Goal: Task Accomplishment & Management: Manage account settings

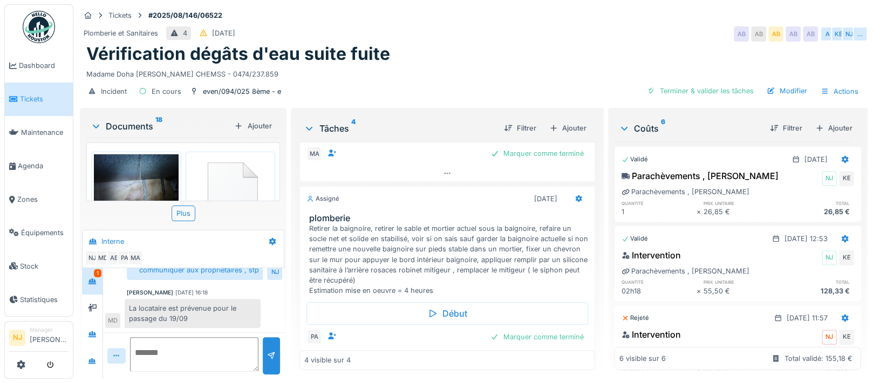
scroll to position [335, 0]
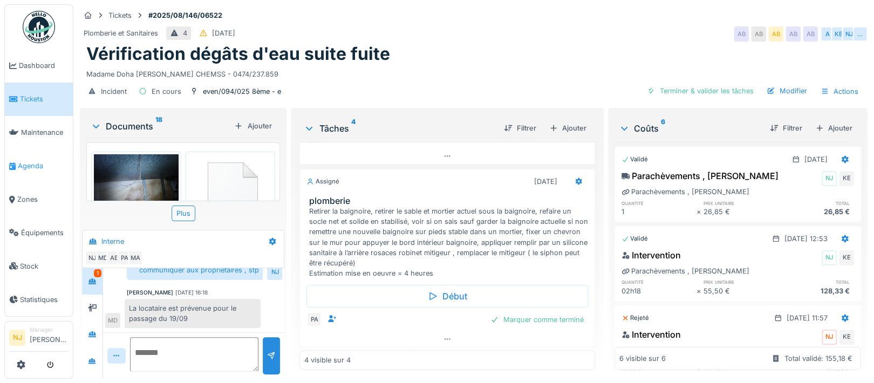
click at [37, 161] on span "Agenda" at bounding box center [43, 166] width 51 height 10
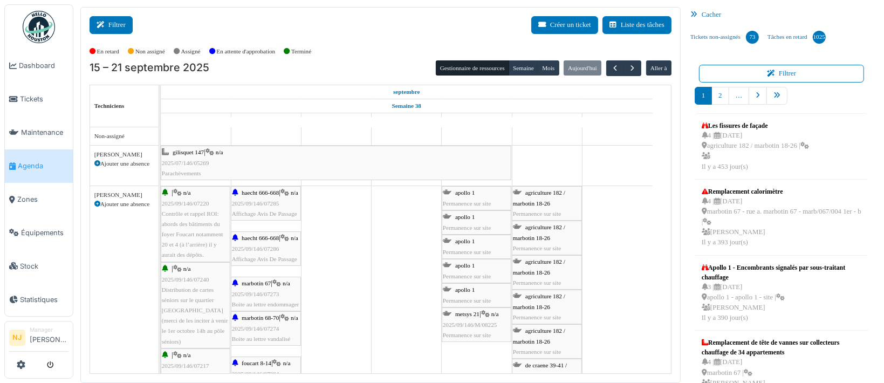
click at [115, 22] on button "Filtrer" at bounding box center [111, 25] width 43 height 18
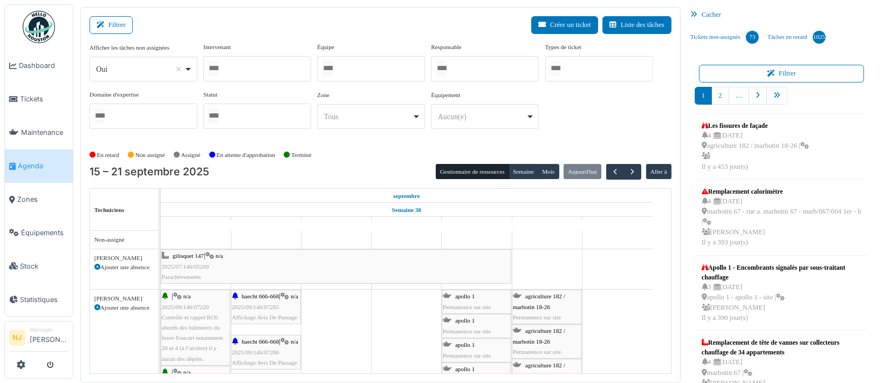
click at [345, 70] on div at bounding box center [371, 68] width 108 height 25
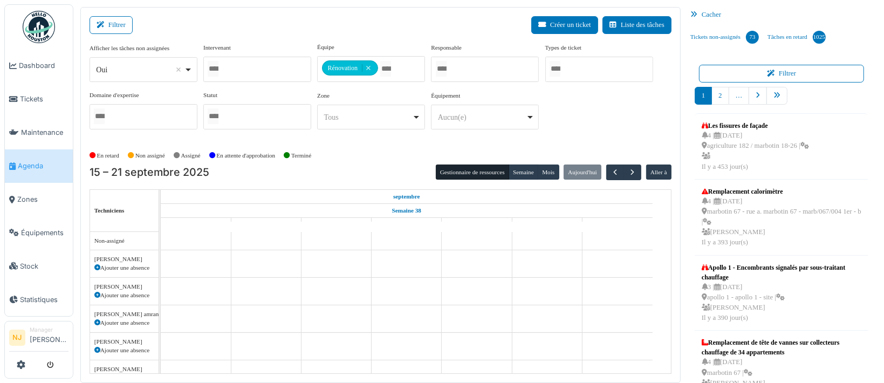
click at [251, 22] on div "Filtrer Créer un ticket Liste des tâches" at bounding box center [381, 29] width 582 height 26
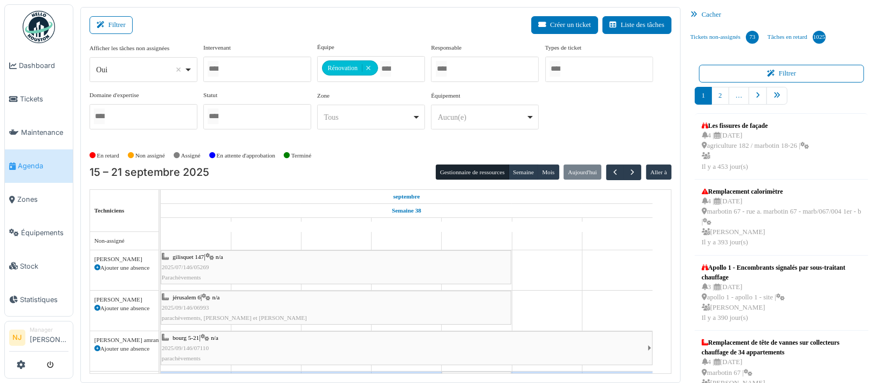
scroll to position [13, 0]
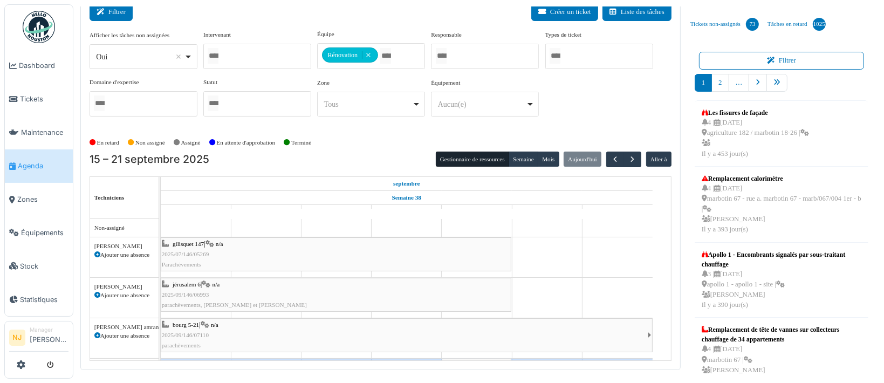
click at [121, 11] on button "Filtrer" at bounding box center [111, 12] width 43 height 18
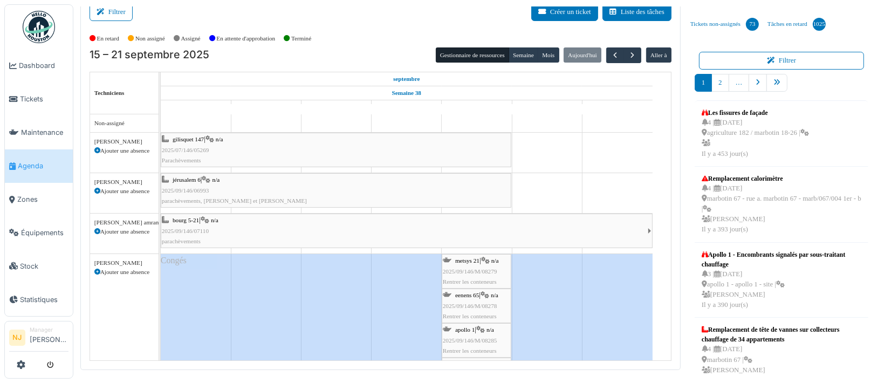
scroll to position [216, 0]
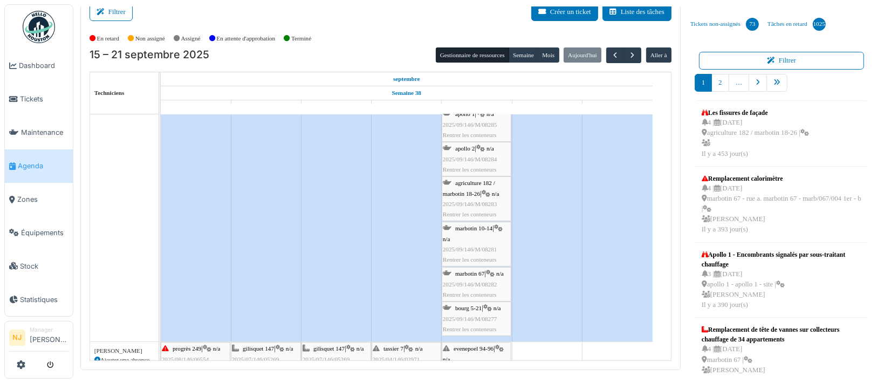
click at [474, 312] on div "bourg 5-21 | n/a 2025/09/146/M/08277 Rentrer les conteneurs" at bounding box center [476, 318] width 67 height 31
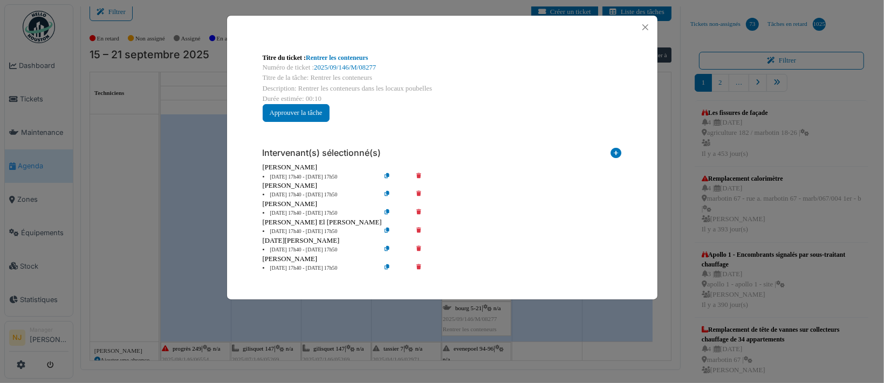
click at [419, 191] on icon at bounding box center [426, 195] width 31 height 8
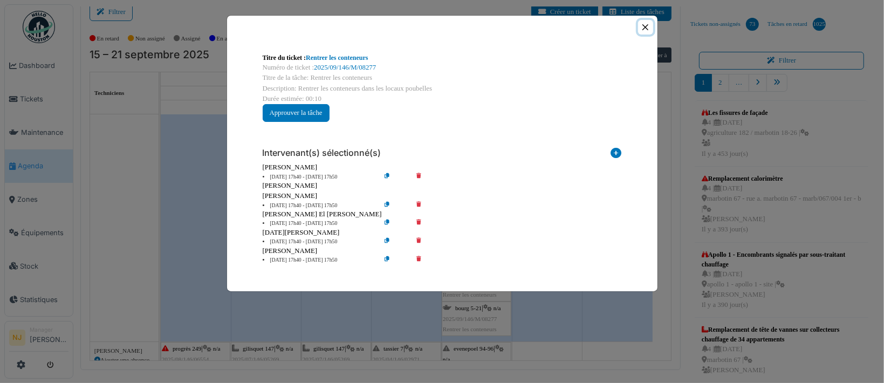
click at [645, 22] on button "Close" at bounding box center [645, 27] width 15 height 15
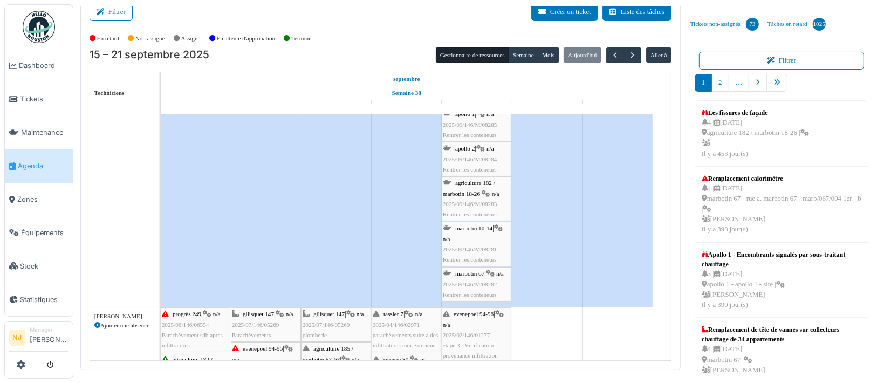
click at [483, 275] on span "marbotin 67" at bounding box center [469, 273] width 29 height 6
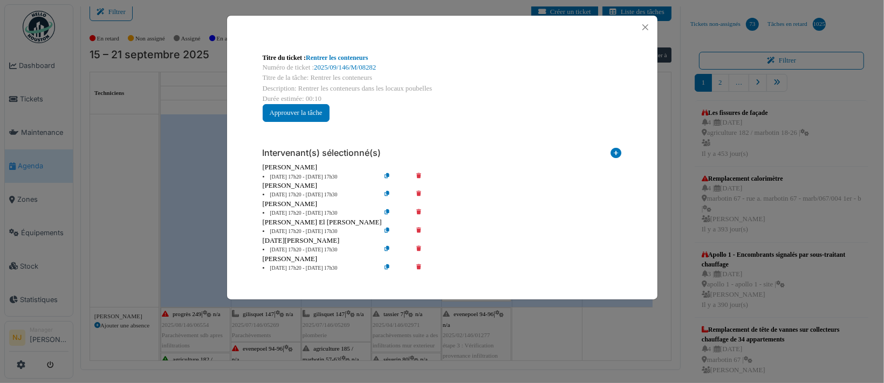
click at [420, 191] on icon at bounding box center [426, 195] width 31 height 8
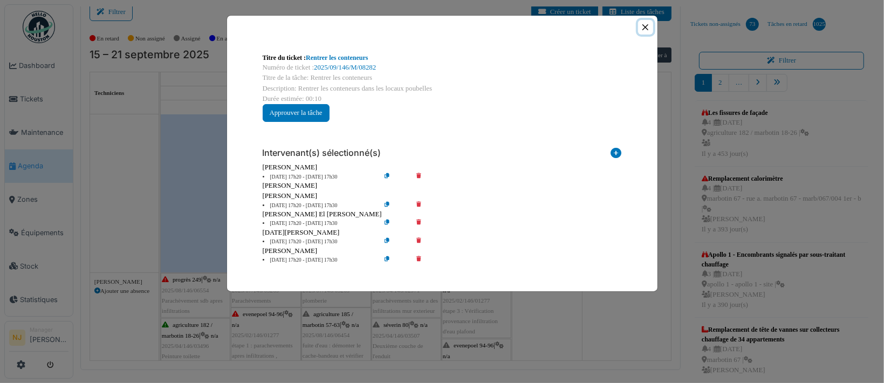
click at [648, 28] on button "Close" at bounding box center [645, 27] width 15 height 15
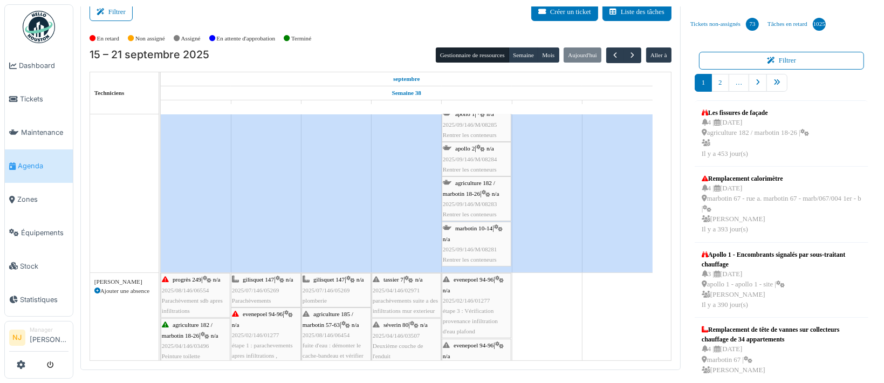
click at [478, 236] on div "marbotin 10-14 | n/a 2025/09/146/M/08281 Rentrer les conteneurs" at bounding box center [476, 244] width 67 height 42
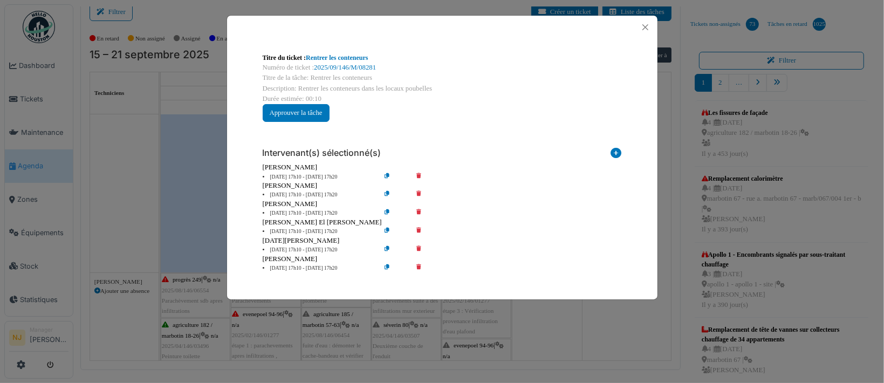
click at [417, 193] on icon at bounding box center [426, 195] width 31 height 8
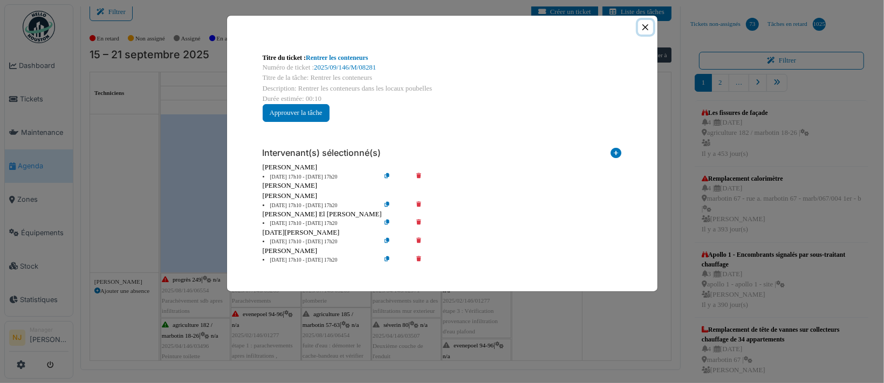
click at [647, 25] on button "Close" at bounding box center [645, 27] width 15 height 15
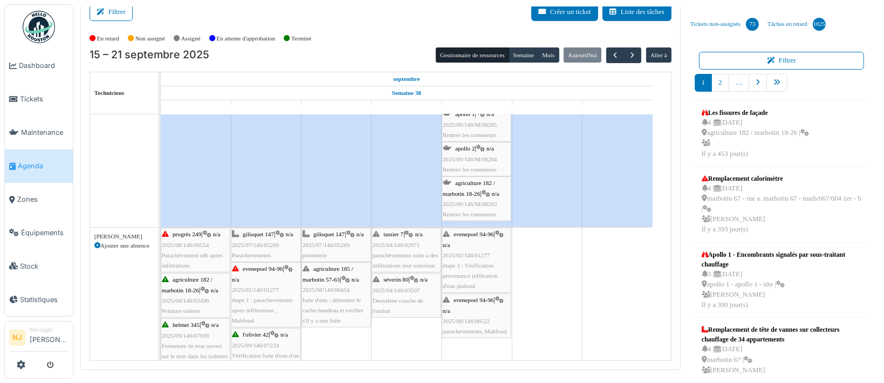
click at [478, 187] on div "agriculture 182 / marbotin 18-26 | n/a 2025/09/146/M/08283 Rentrer les conteneu…" at bounding box center [476, 199] width 67 height 42
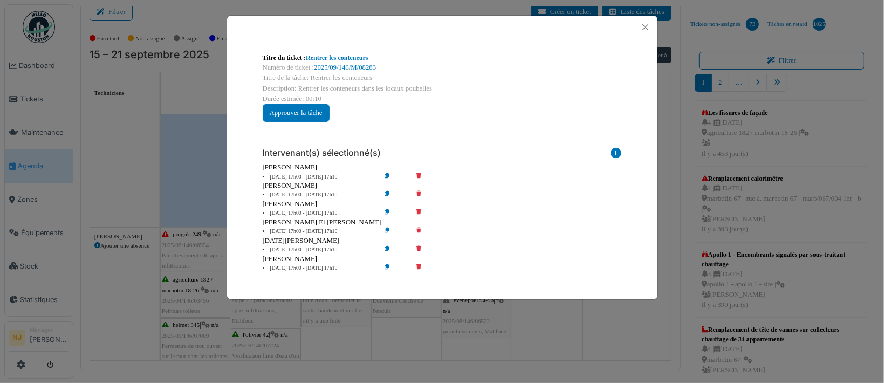
click at [416, 193] on icon at bounding box center [426, 195] width 31 height 8
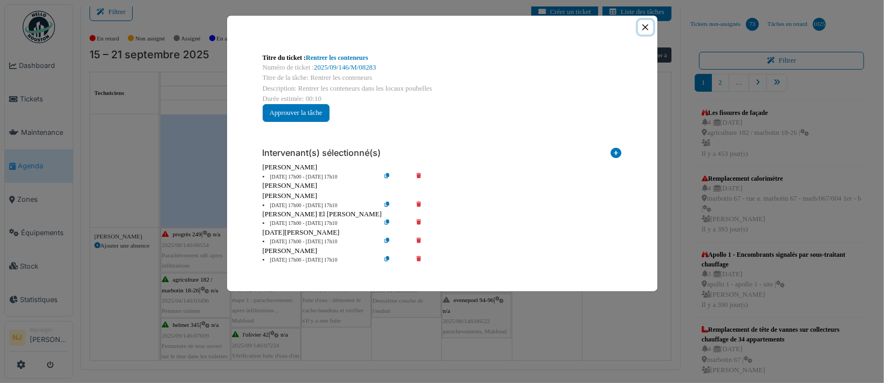
click at [644, 24] on button "Close" at bounding box center [645, 27] width 15 height 15
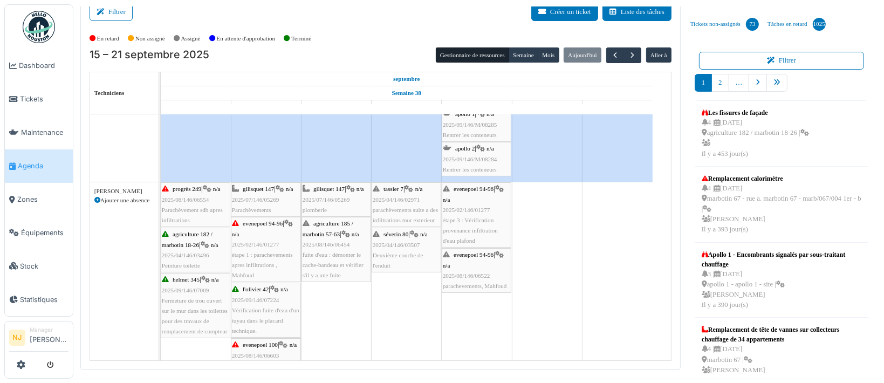
click at [472, 145] on span "apollo 2" at bounding box center [464, 148] width 19 height 6
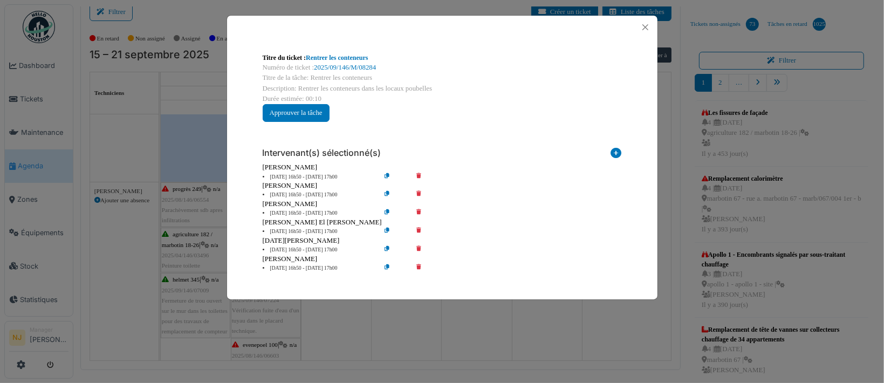
click at [417, 192] on icon at bounding box center [426, 195] width 31 height 8
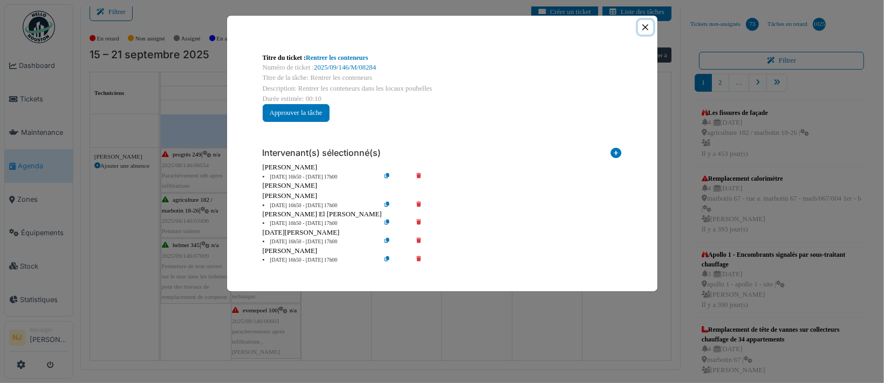
click at [648, 25] on button "Close" at bounding box center [645, 27] width 15 height 15
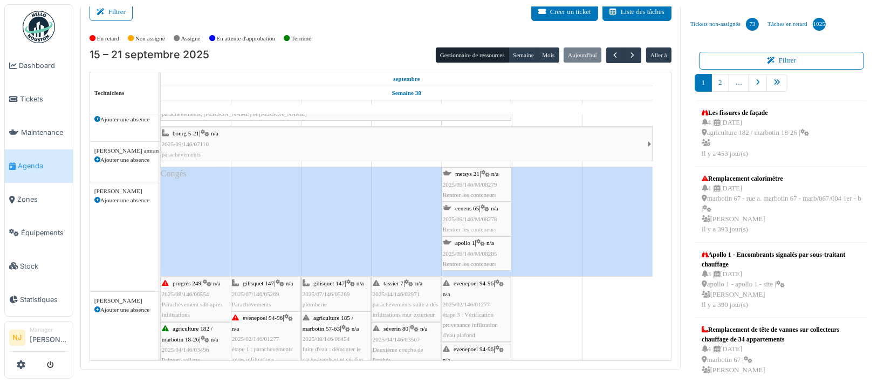
scroll to position [72, 0]
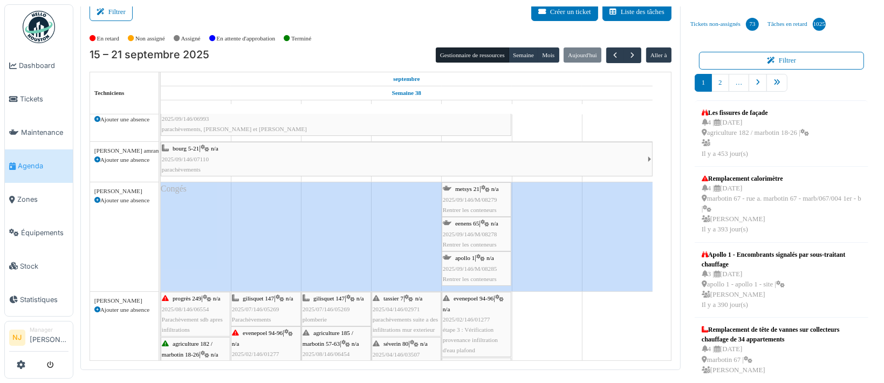
click at [470, 265] on span "2025/09/146/M/08285" at bounding box center [470, 268] width 54 height 6
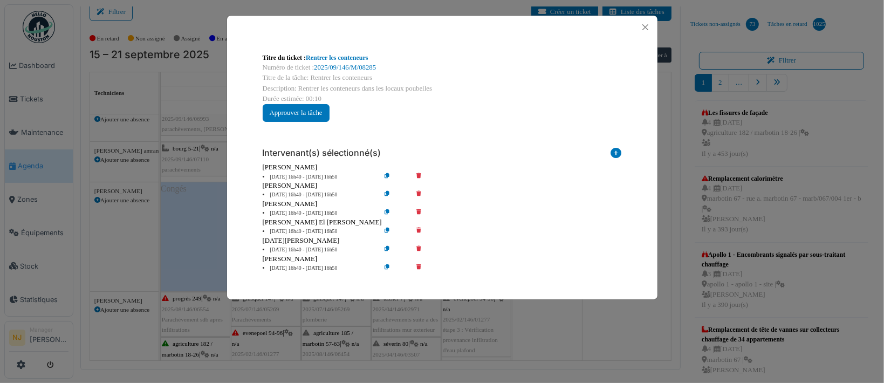
click at [417, 193] on icon at bounding box center [426, 195] width 31 height 8
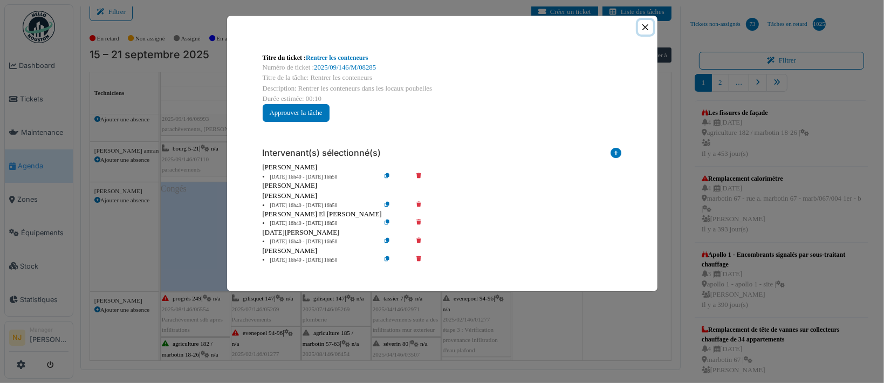
click at [643, 27] on button "Close" at bounding box center [645, 27] width 15 height 15
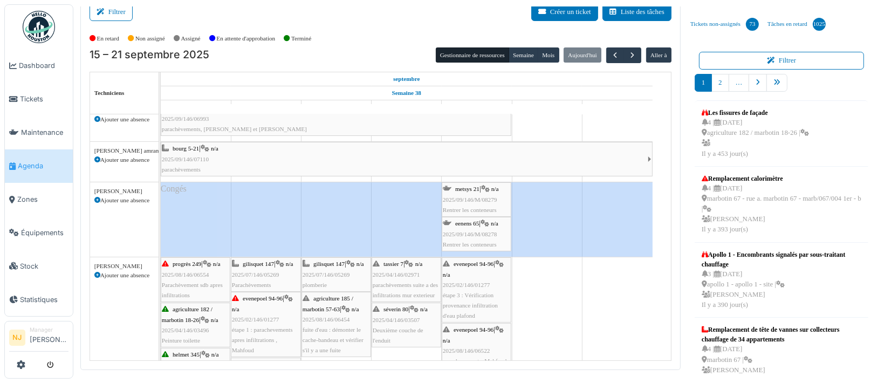
click at [475, 231] on span "2025/09/146/M/08278" at bounding box center [470, 234] width 54 height 6
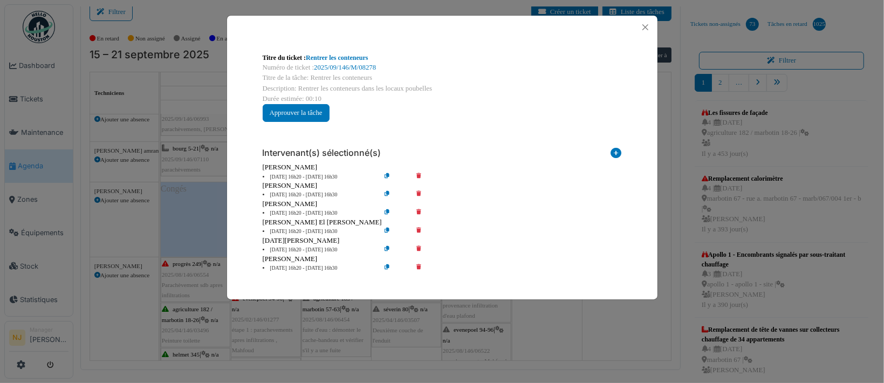
click at [413, 191] on icon at bounding box center [426, 195] width 31 height 8
click at [417, 194] on icon at bounding box center [426, 195] width 31 height 8
click at [420, 193] on icon at bounding box center [426, 195] width 31 height 8
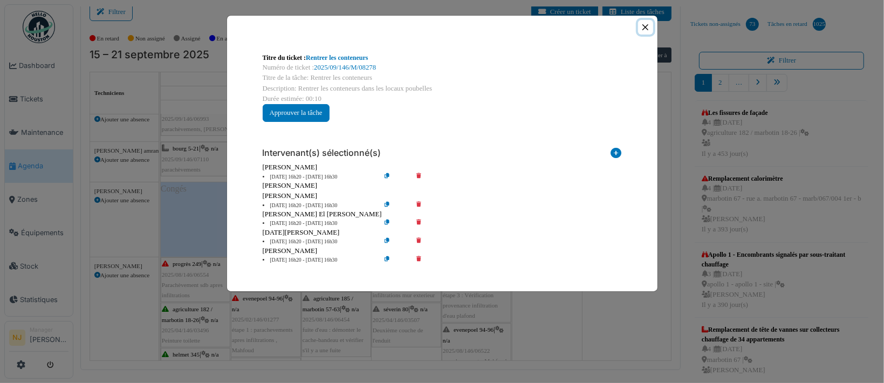
click at [649, 28] on button "Close" at bounding box center [645, 27] width 15 height 15
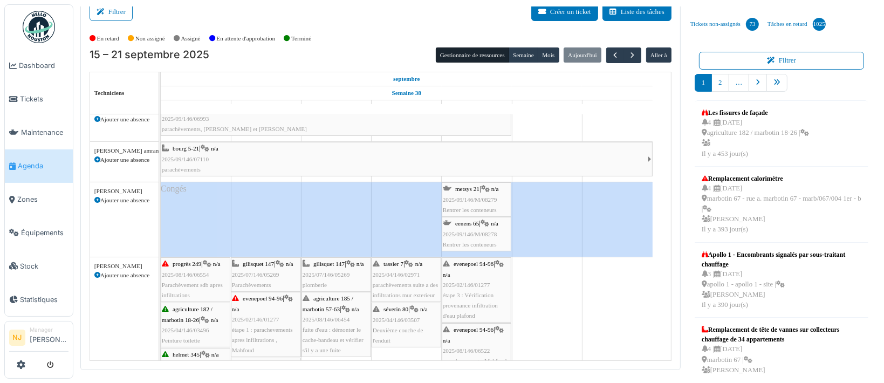
click at [474, 196] on span "2025/09/146/M/08279" at bounding box center [470, 199] width 54 height 6
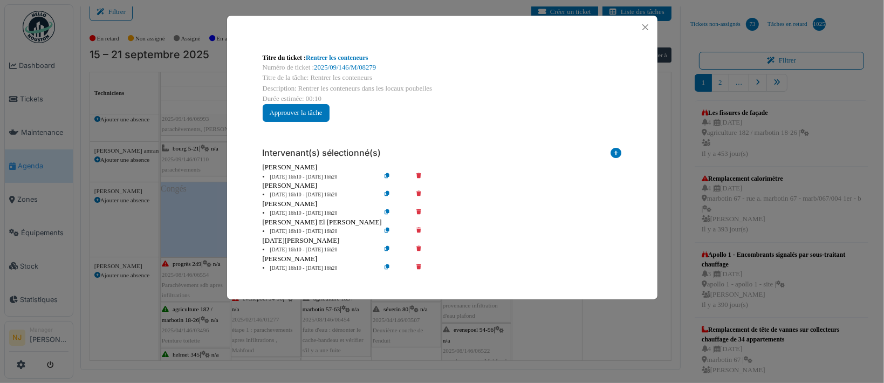
click at [418, 191] on icon at bounding box center [426, 195] width 31 height 8
click at [419, 191] on icon at bounding box center [426, 195] width 31 height 8
click at [419, 192] on icon at bounding box center [426, 195] width 31 height 8
click at [417, 191] on icon at bounding box center [426, 195] width 31 height 8
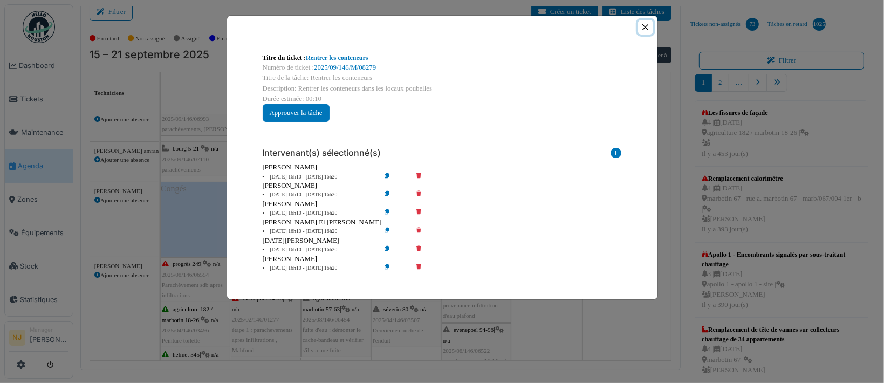
click at [651, 25] on button "Close" at bounding box center [645, 27] width 15 height 15
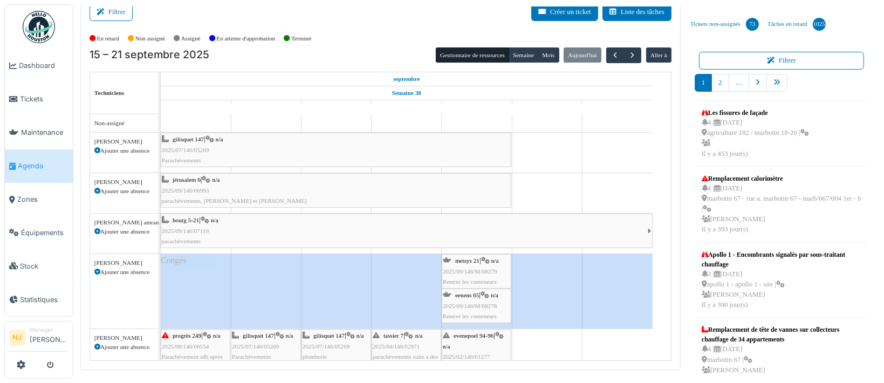
scroll to position [144, 0]
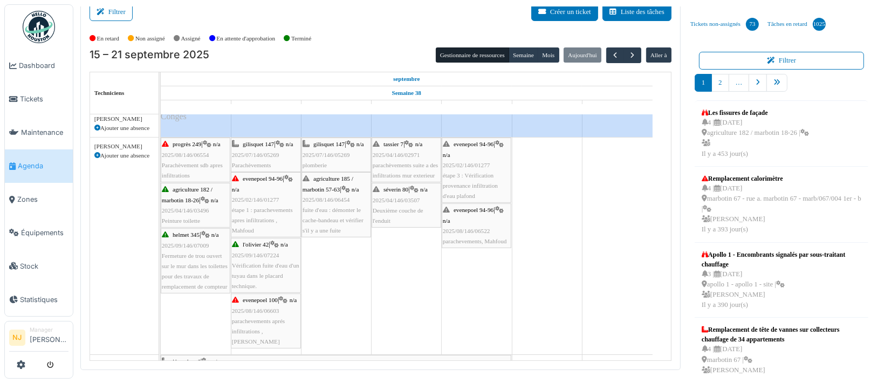
click at [401, 157] on div "tassier 7 | n/a 2025/04/146/02971 parachèvements suite a des infiltrations mur …" at bounding box center [406, 160] width 67 height 42
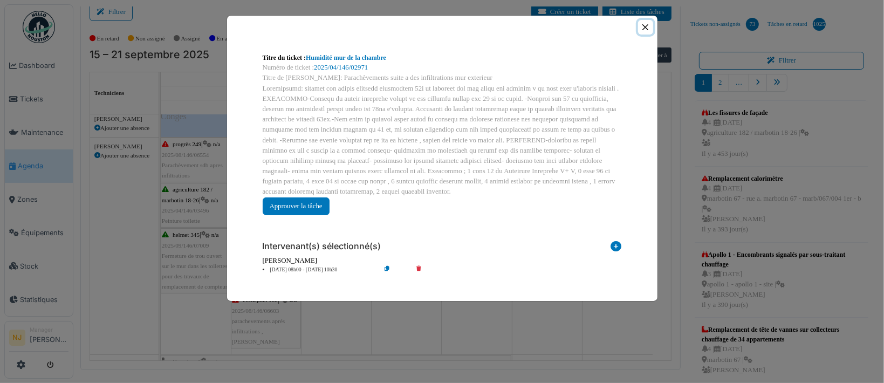
click at [645, 28] on button "Close" at bounding box center [645, 27] width 15 height 15
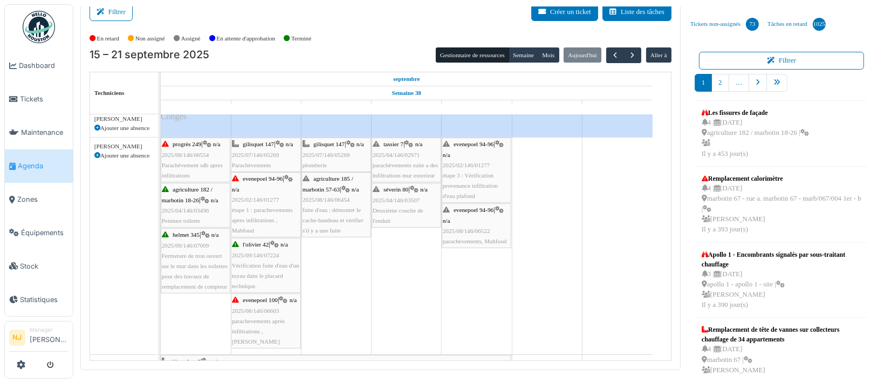
click at [403, 201] on span "2025/04/146/03507" at bounding box center [396, 200] width 47 height 6
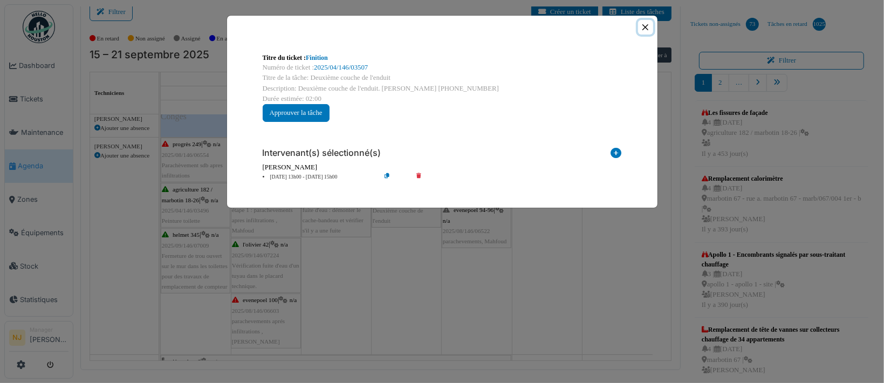
click at [644, 28] on button "Close" at bounding box center [645, 27] width 15 height 15
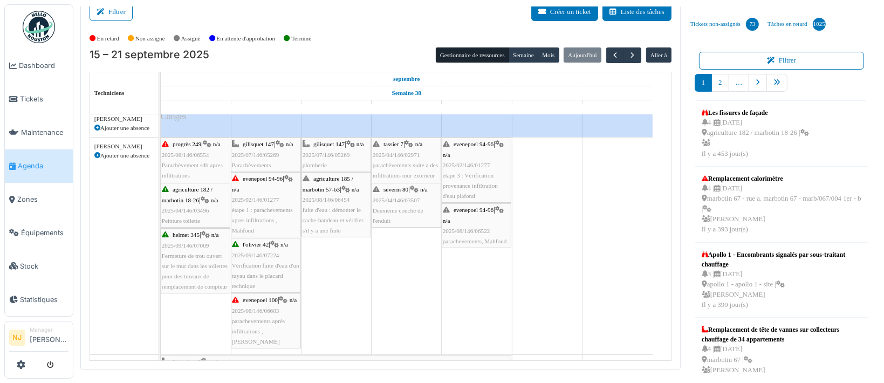
click at [341, 194] on div "agriculture 185 / marbotin 57-63 | n/a 2025/08/146/06454 fuite d'eau : démonter…" at bounding box center [336, 205] width 67 height 62
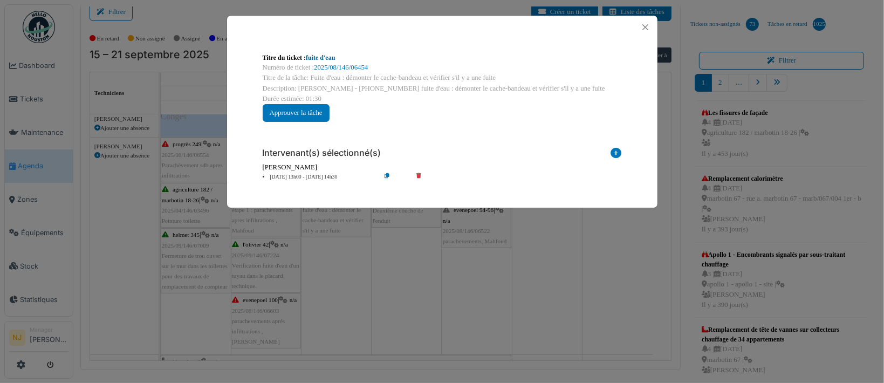
click at [312, 57] on link "fuite d'eau" at bounding box center [320, 58] width 29 height 8
click at [643, 23] on button "Close" at bounding box center [645, 27] width 15 height 15
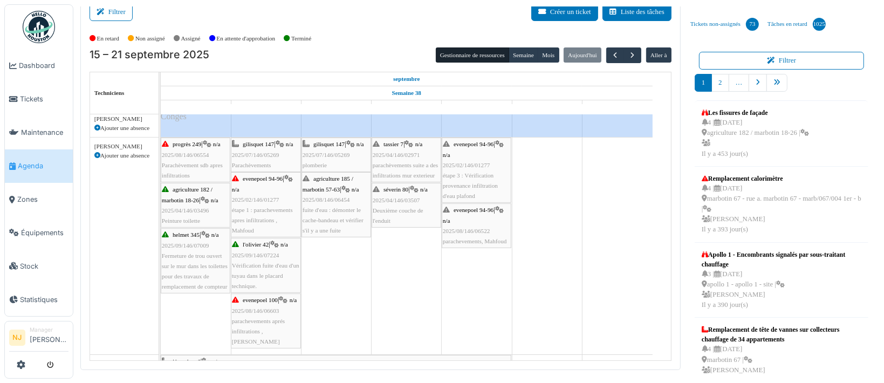
click at [409, 197] on span "2025/04/146/03507" at bounding box center [396, 200] width 47 height 6
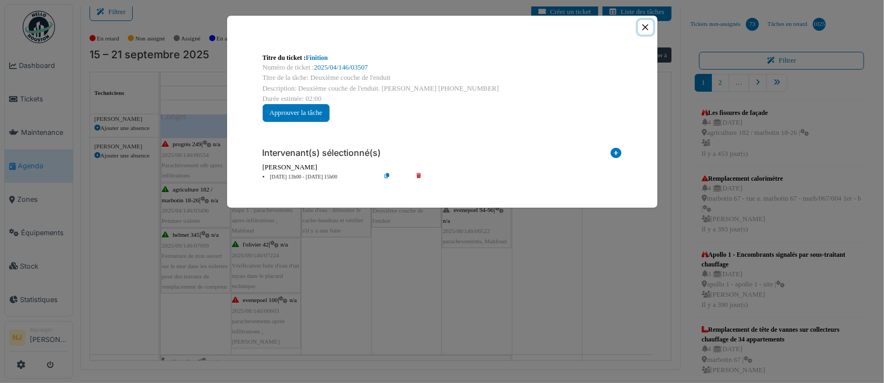
click at [645, 28] on button "Close" at bounding box center [645, 27] width 15 height 15
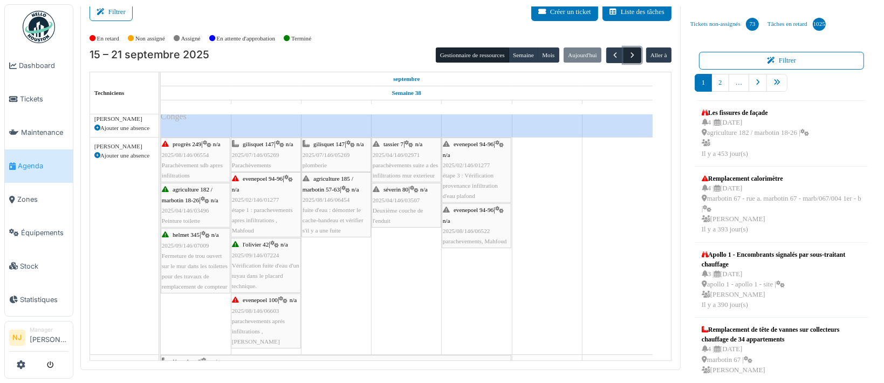
click at [628, 53] on span "button" at bounding box center [632, 55] width 9 height 9
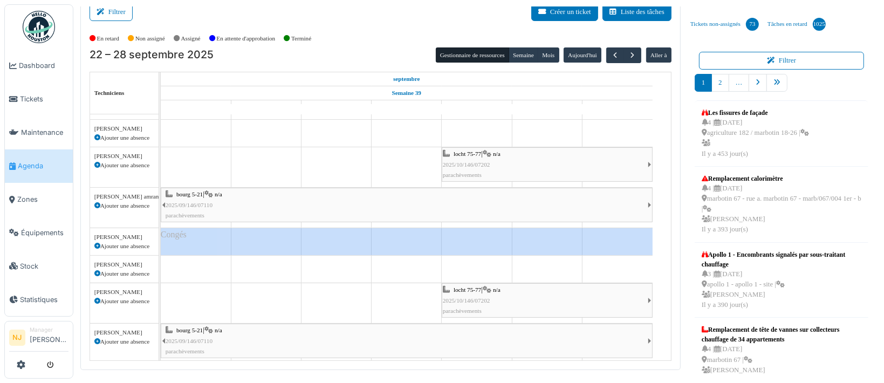
scroll to position [38, 0]
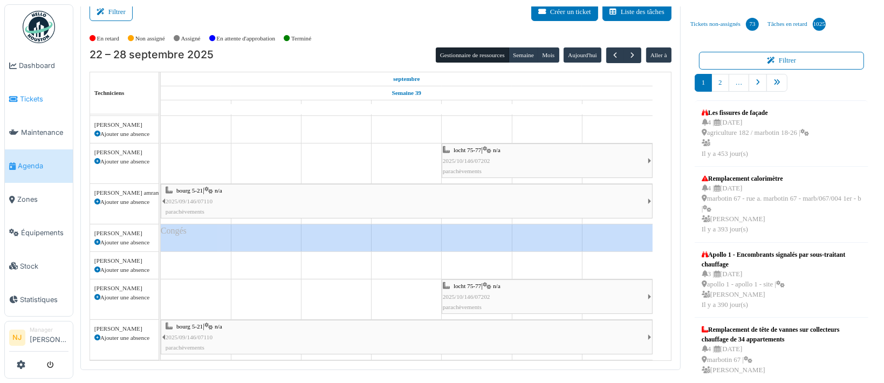
click at [30, 94] on span "Tickets" at bounding box center [44, 99] width 49 height 10
click at [31, 94] on span "Tickets" at bounding box center [44, 99] width 49 height 10
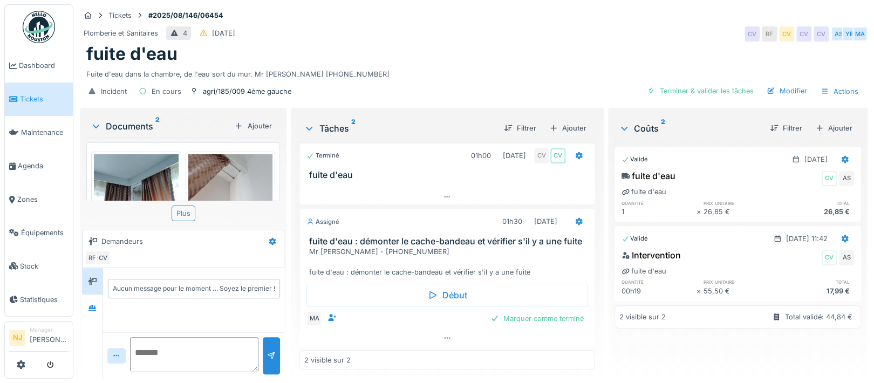
scroll to position [10, 0]
click at [575, 218] on icon at bounding box center [578, 222] width 7 height 8
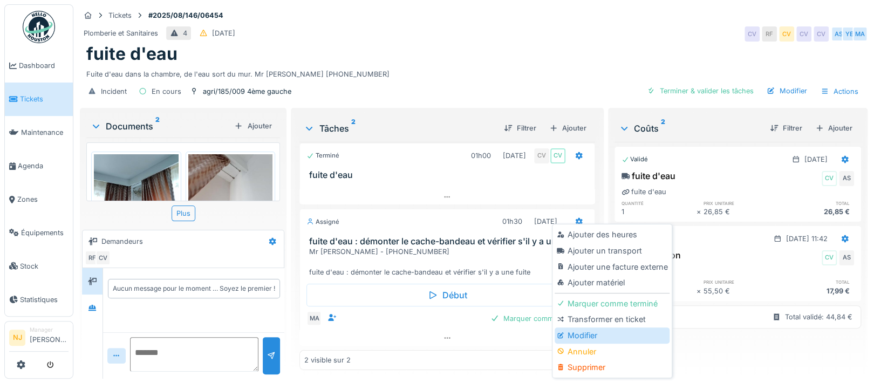
click at [577, 327] on div "Modifier" at bounding box center [611, 335] width 115 height 16
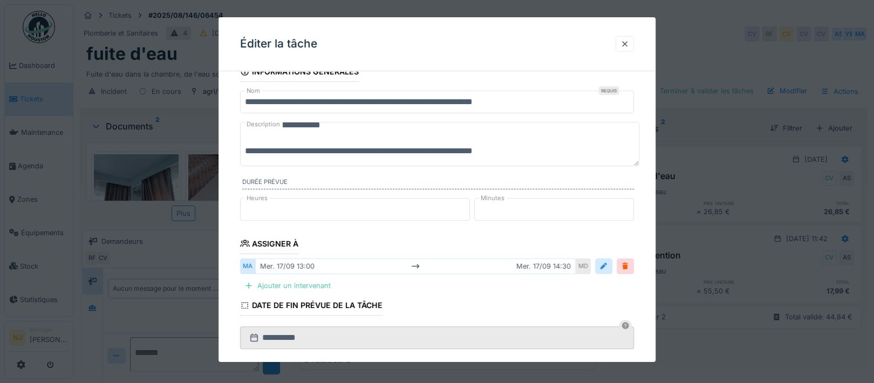
scroll to position [72, 0]
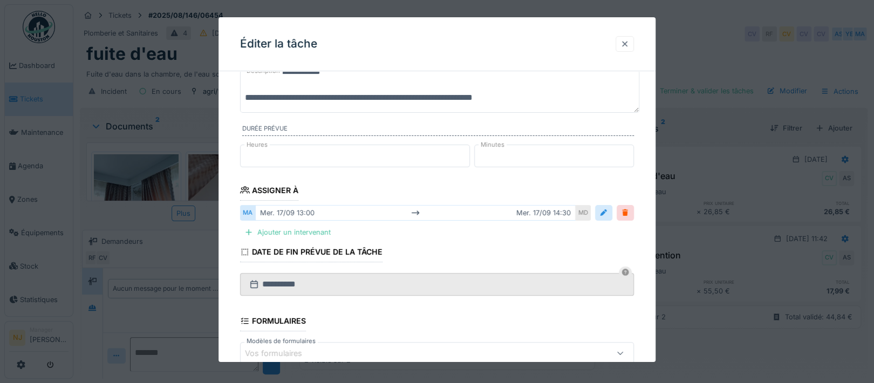
click at [629, 41] on div at bounding box center [624, 44] width 9 height 10
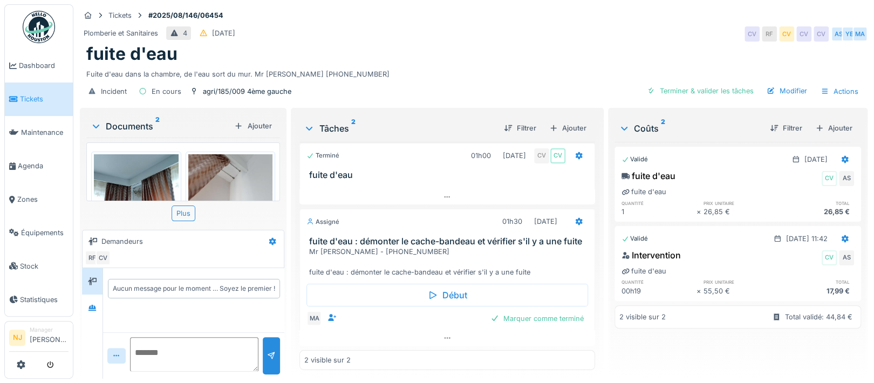
scroll to position [14, 0]
click at [443, 334] on icon at bounding box center [447, 337] width 9 height 7
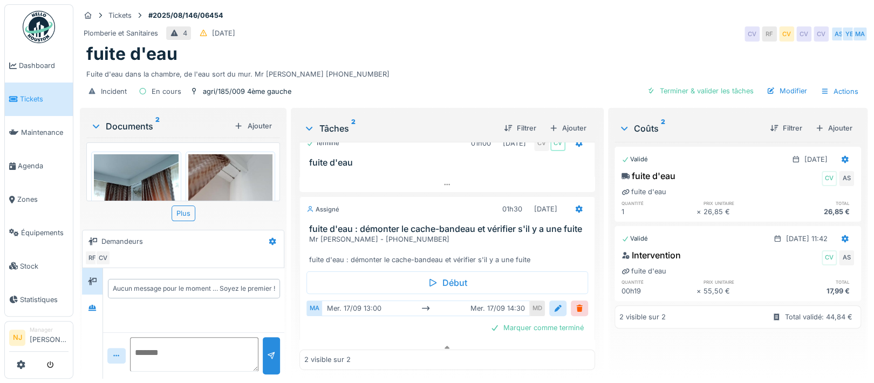
scroll to position [0, 0]
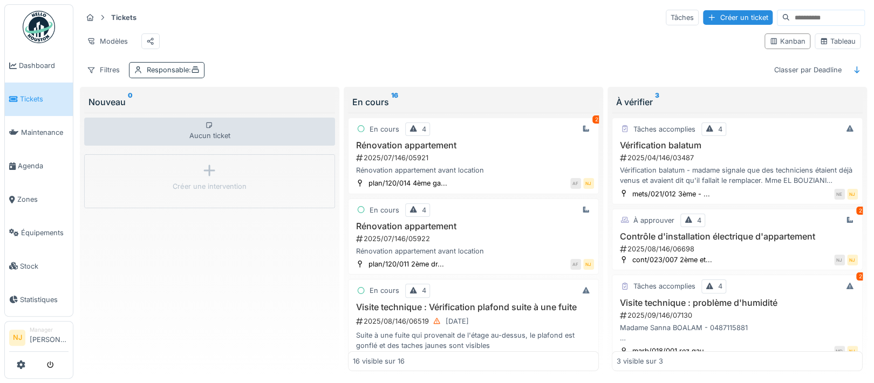
click at [189, 74] on span ":" at bounding box center [194, 70] width 11 height 8
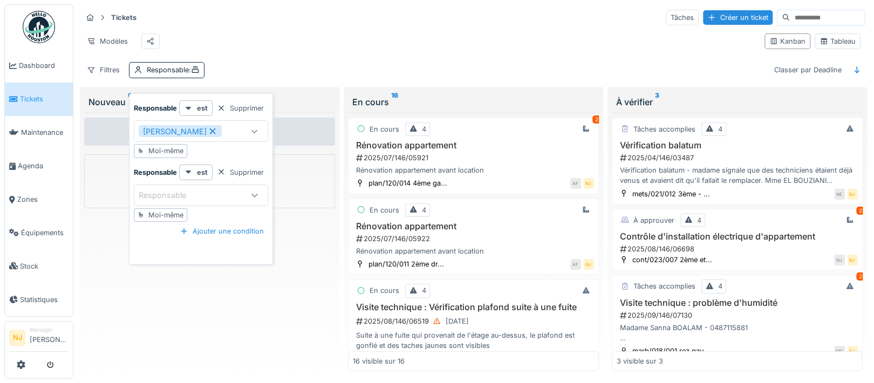
click at [169, 150] on div "Moi-même" at bounding box center [165, 151] width 35 height 10
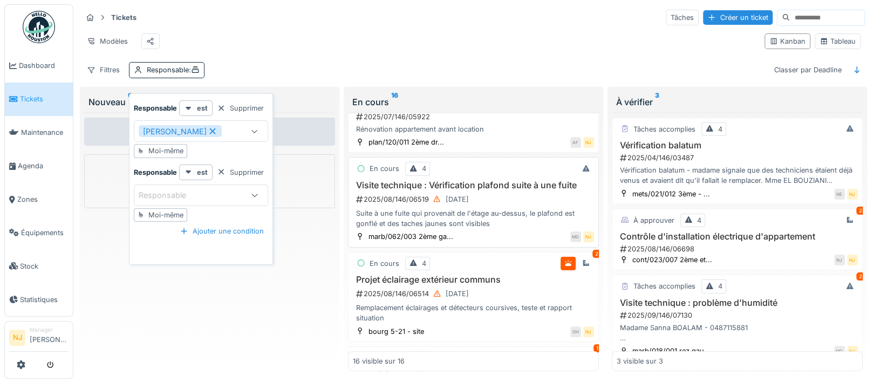
scroll to position [144, 0]
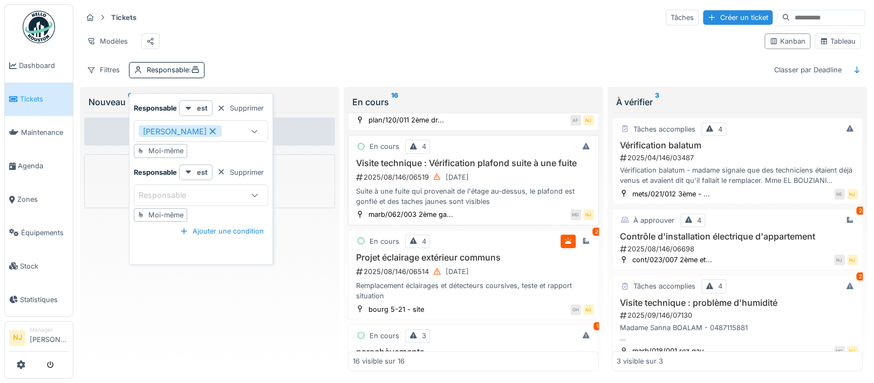
click at [436, 167] on h3 "Visite technique : Vérification plafond suite à une fuite" at bounding box center [473, 163] width 241 height 10
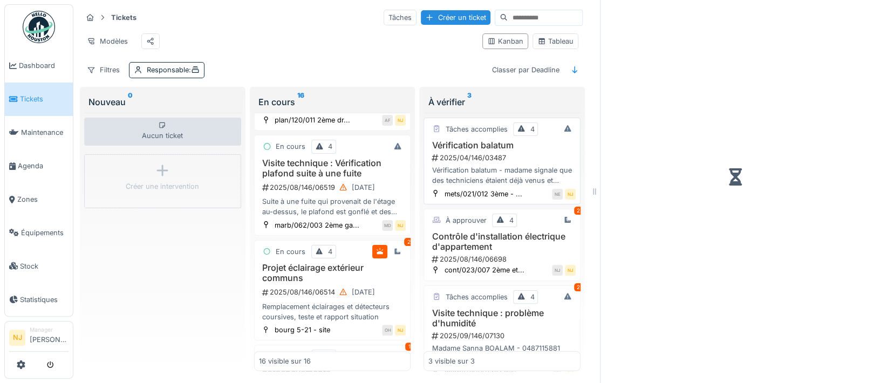
scroll to position [165, 0]
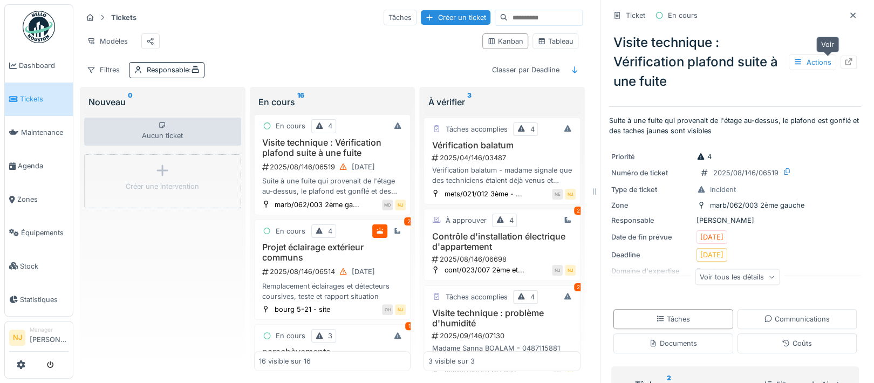
click at [845, 60] on icon at bounding box center [848, 61] width 7 height 7
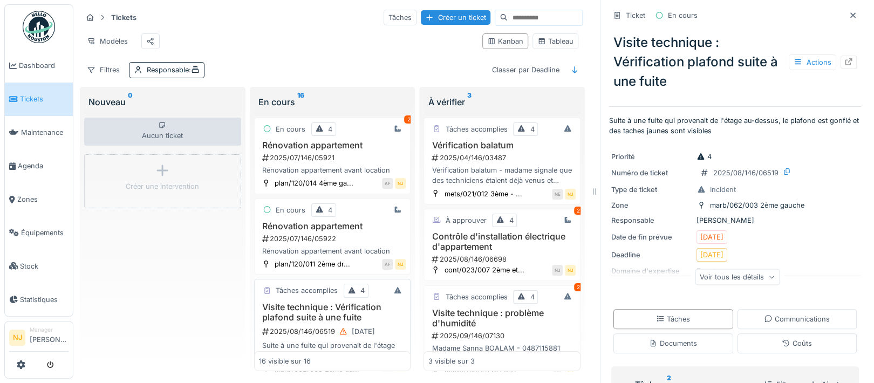
scroll to position [0, 0]
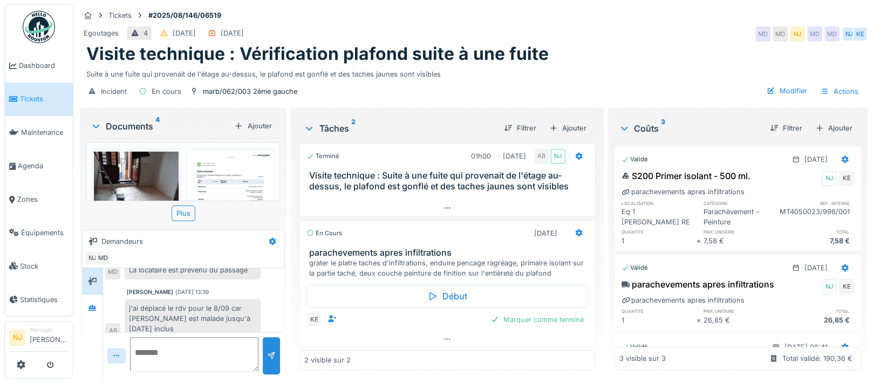
scroll to position [10, 0]
click at [490, 314] on div at bounding box center [494, 319] width 9 height 10
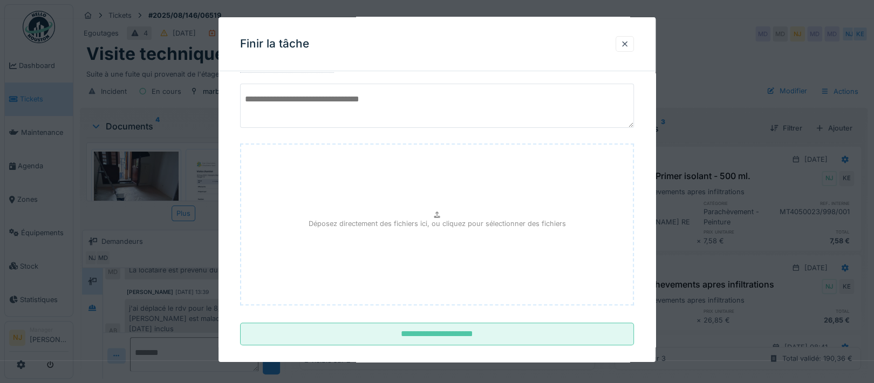
scroll to position [94, 0]
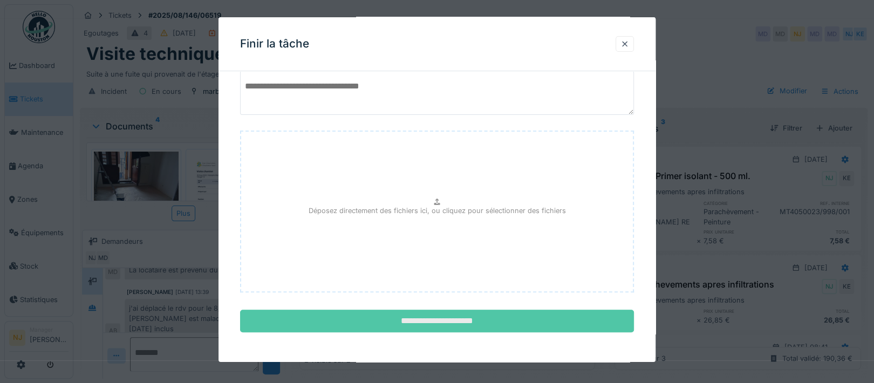
click at [428, 318] on input "**********" at bounding box center [437, 321] width 394 height 23
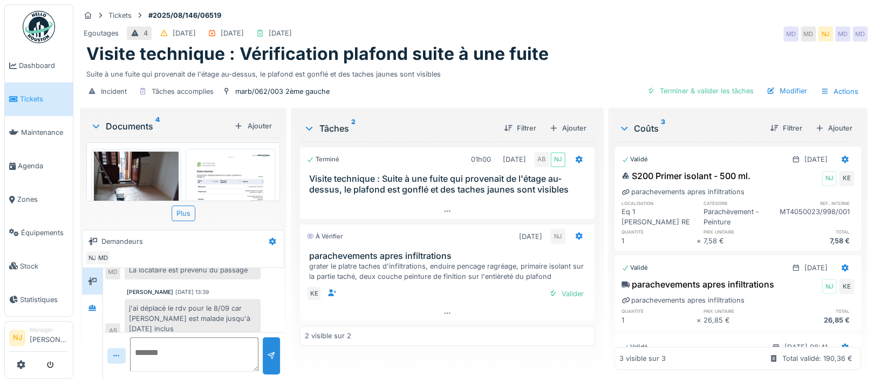
scroll to position [10, 0]
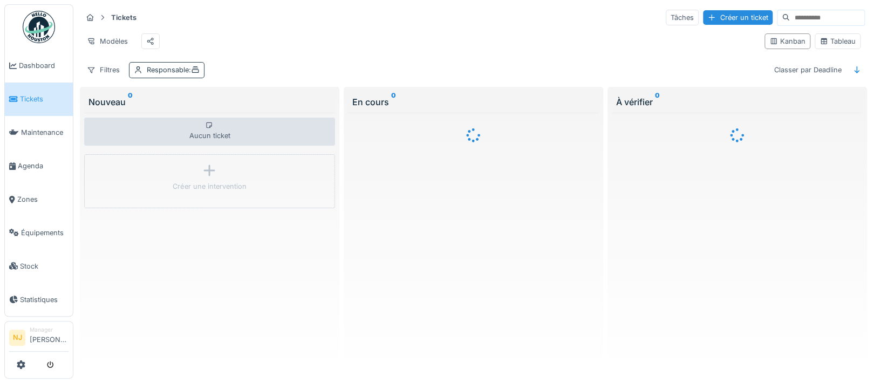
click at [162, 75] on div "Responsable :" at bounding box center [173, 70] width 53 height 10
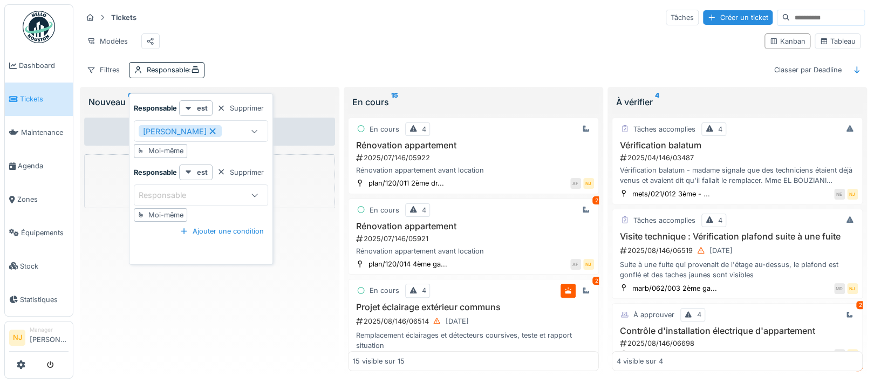
click at [175, 147] on div "Moi-même" at bounding box center [165, 151] width 35 height 10
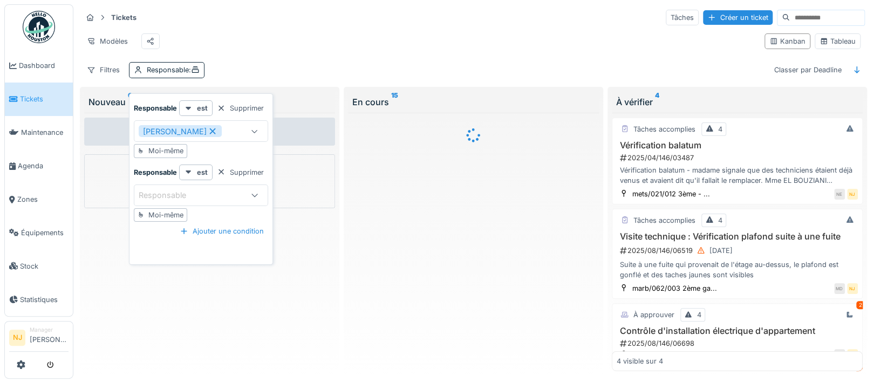
click at [157, 153] on div "Moi-même" at bounding box center [165, 151] width 35 height 10
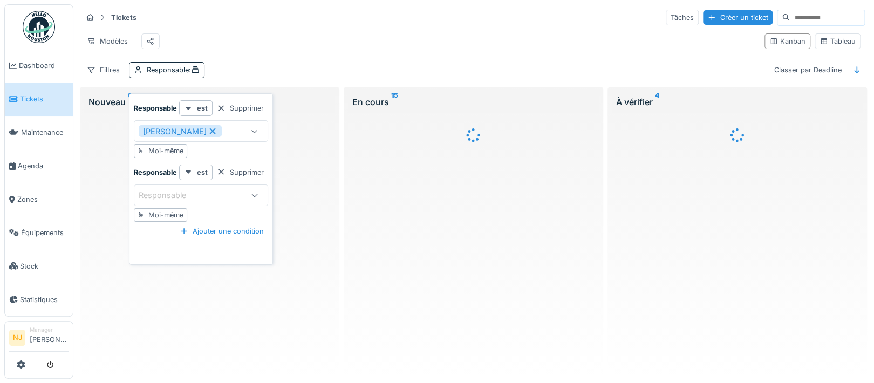
click at [224, 40] on div "Modèles" at bounding box center [419, 41] width 674 height 24
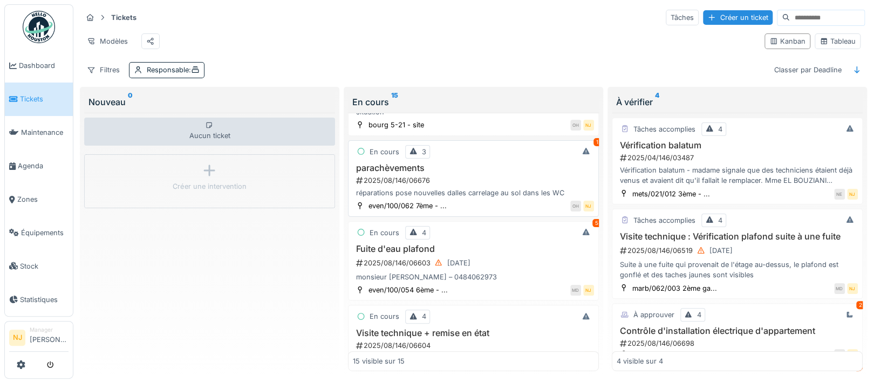
scroll to position [216, 0]
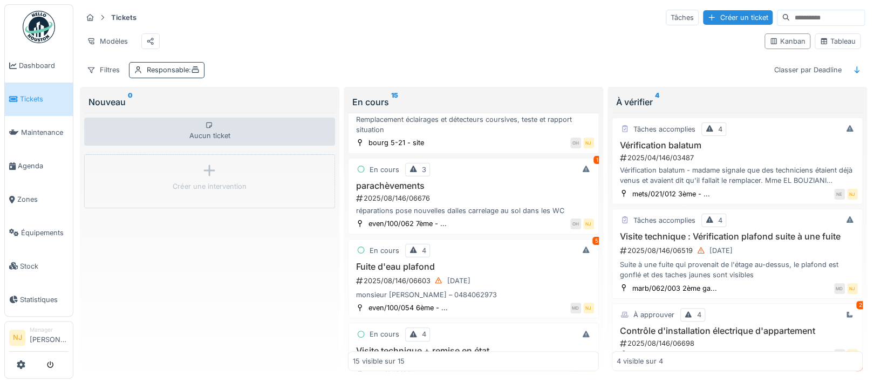
click at [165, 75] on div "Responsable :" at bounding box center [173, 70] width 53 height 10
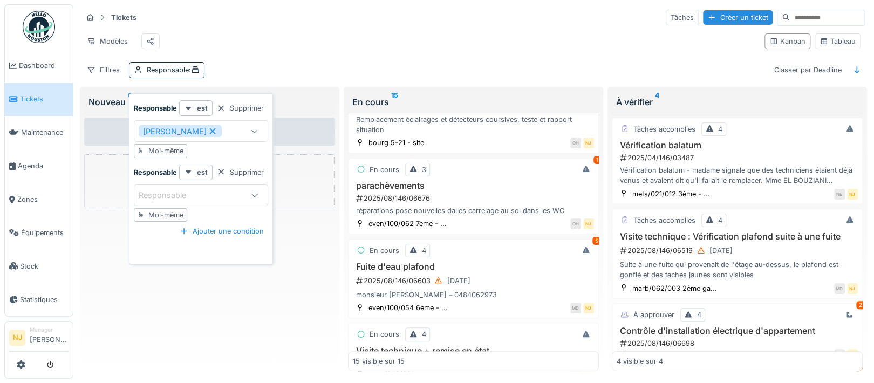
click at [161, 149] on div "Moi-même" at bounding box center [165, 151] width 35 height 10
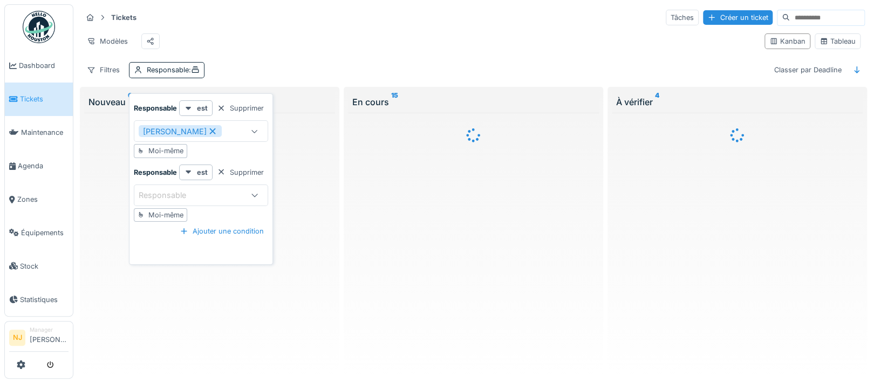
scroll to position [0, 0]
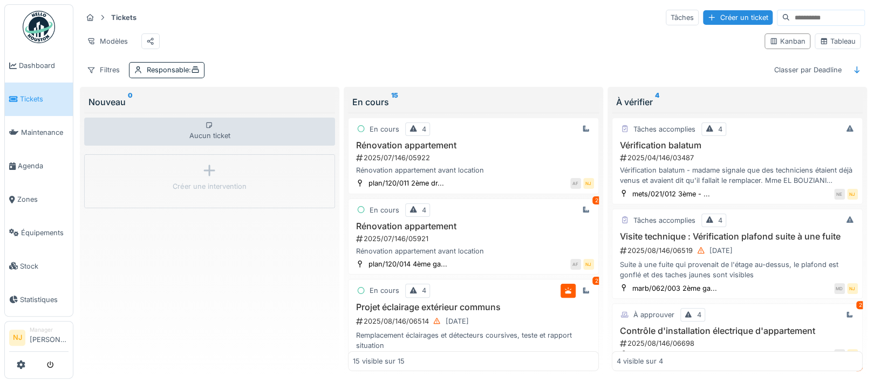
click at [275, 42] on div "Modèles" at bounding box center [419, 41] width 674 height 24
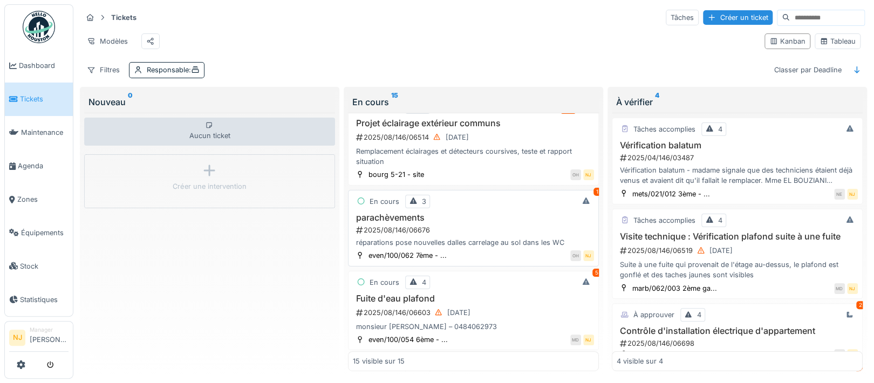
scroll to position [216, 0]
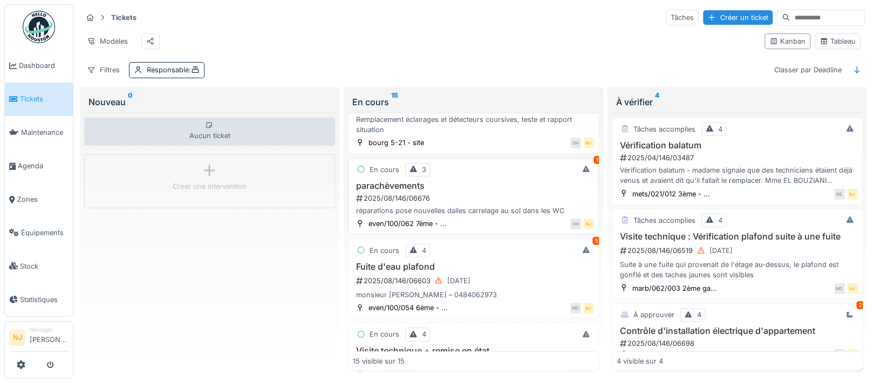
click at [407, 203] on div "2025/08/146/06676" at bounding box center [474, 198] width 239 height 10
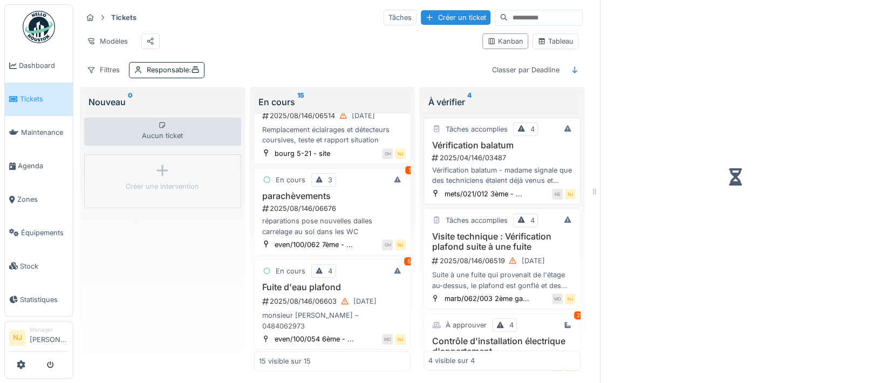
scroll to position [247, 0]
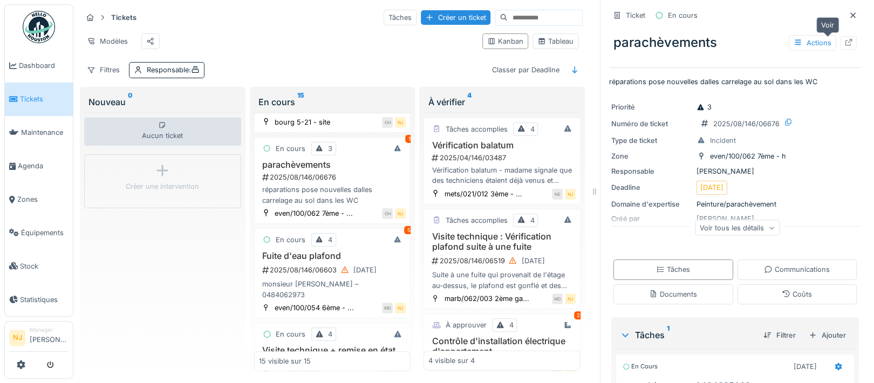
click at [844, 44] on icon at bounding box center [848, 42] width 9 height 7
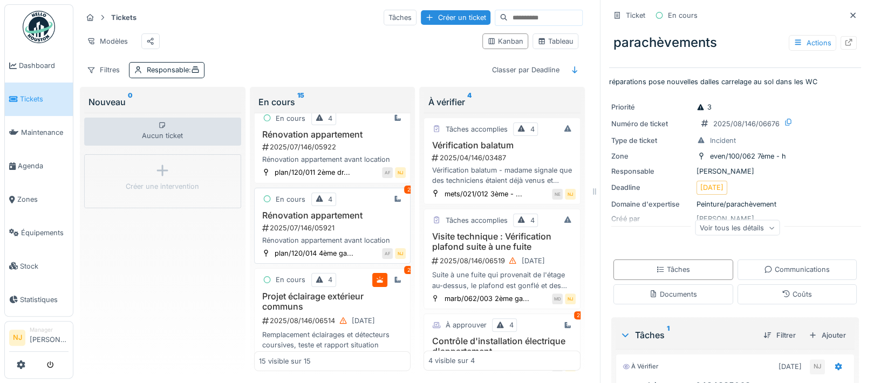
scroll to position [0, 0]
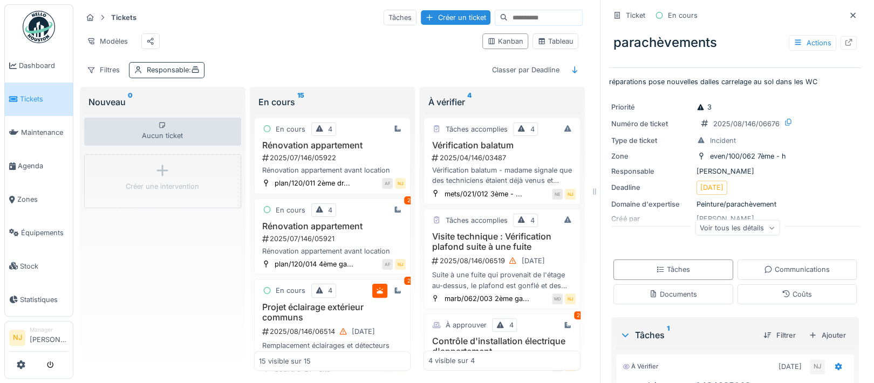
click at [159, 75] on div "Responsable :" at bounding box center [173, 70] width 53 height 10
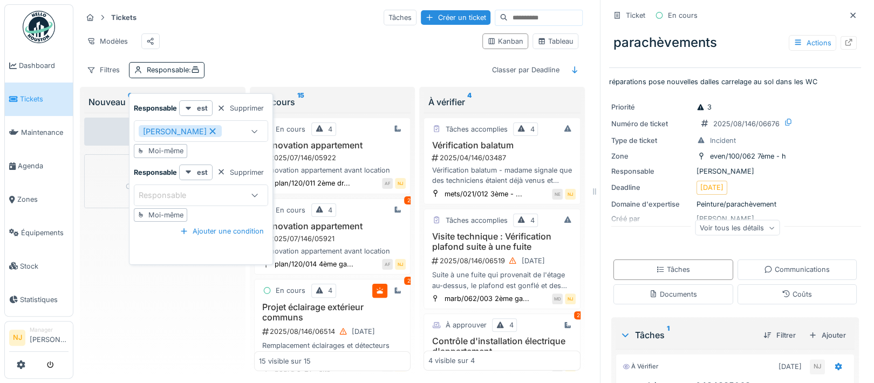
click at [172, 127] on div "[PERSON_NAME]" at bounding box center [180, 131] width 83 height 12
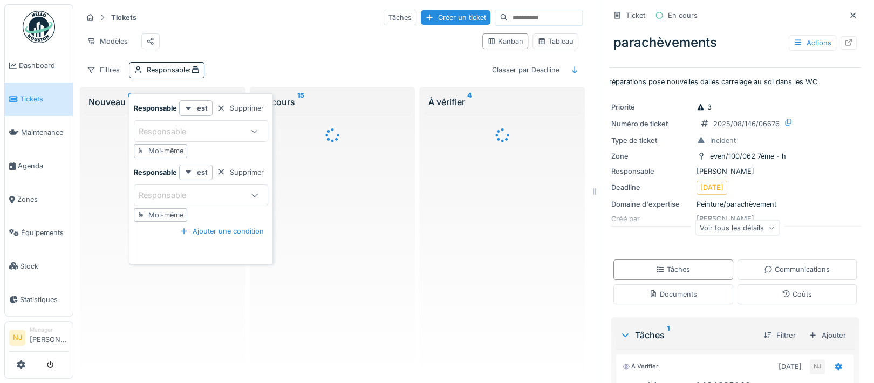
click at [162, 148] on div "Moi-même" at bounding box center [165, 151] width 35 height 10
type input "*****"
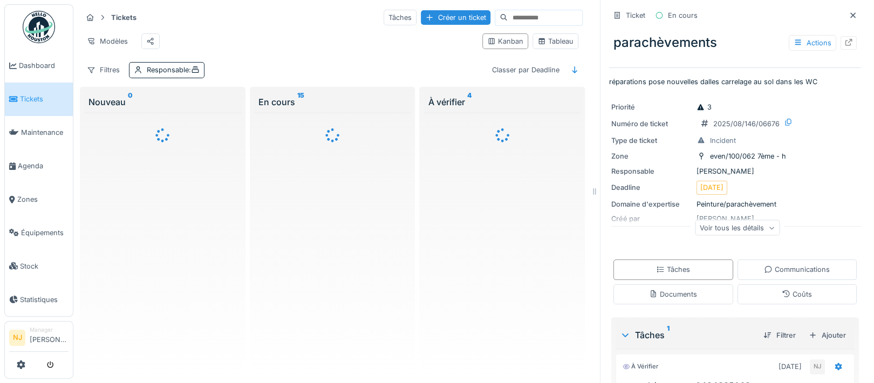
click at [234, 39] on div "Modèles" at bounding box center [278, 41] width 392 height 24
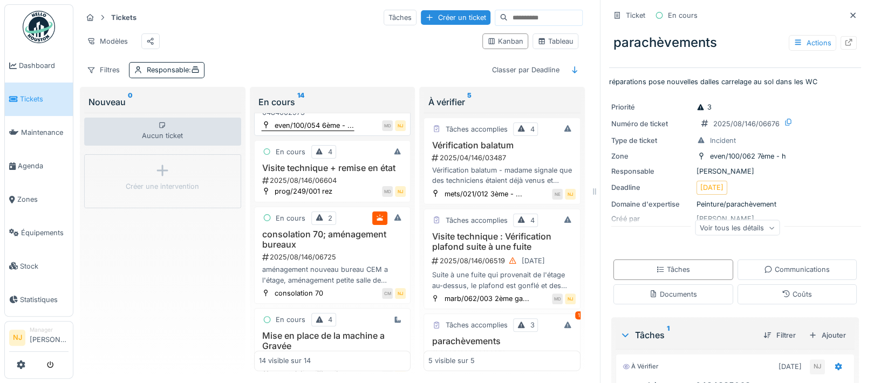
scroll to position [359, 0]
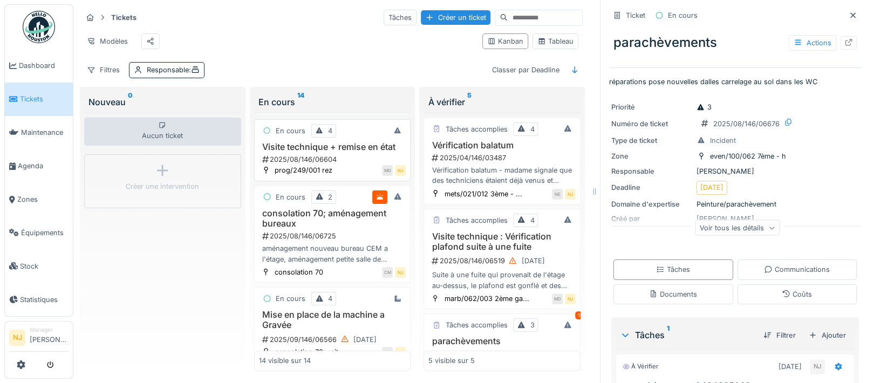
click at [323, 152] on h3 "Visite technique + remise en état" at bounding box center [332, 147] width 147 height 10
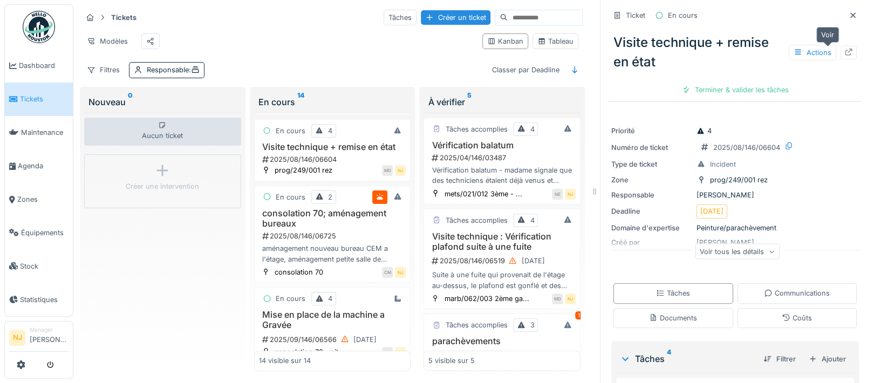
click at [844, 49] on icon at bounding box center [848, 52] width 9 height 7
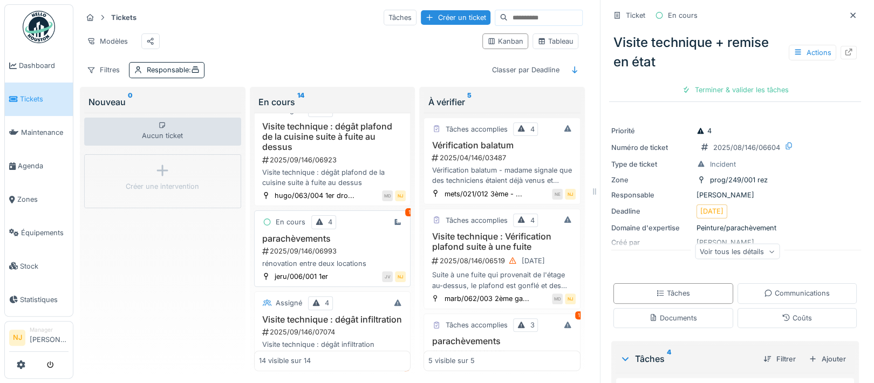
scroll to position [647, 0]
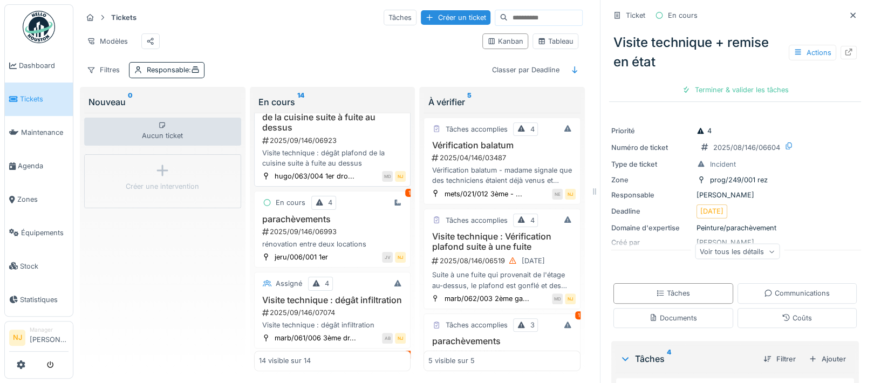
click at [304, 133] on h3 "Visite technique : dégât plafond de la cuisine suite à fuite au dessus" at bounding box center [332, 117] width 147 height 31
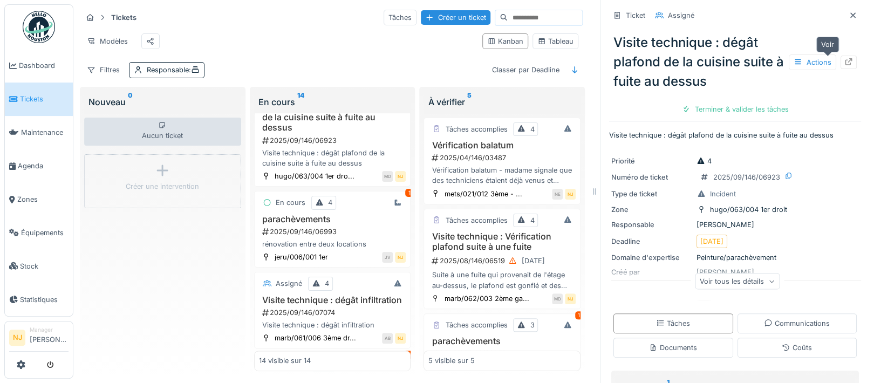
click at [840, 56] on div at bounding box center [848, 62] width 16 height 13
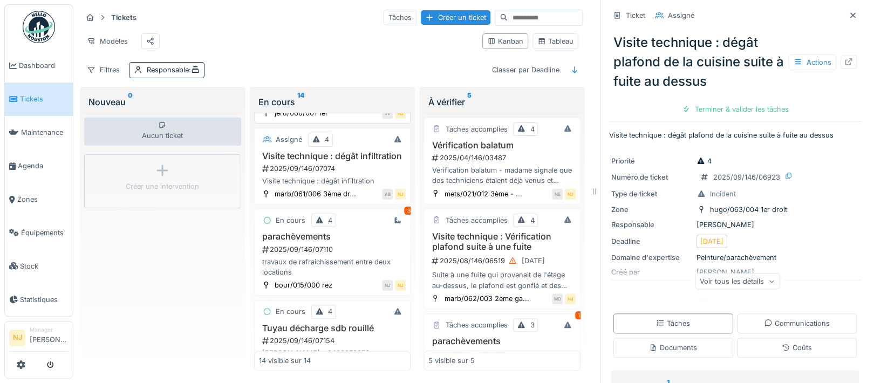
scroll to position [719, 0]
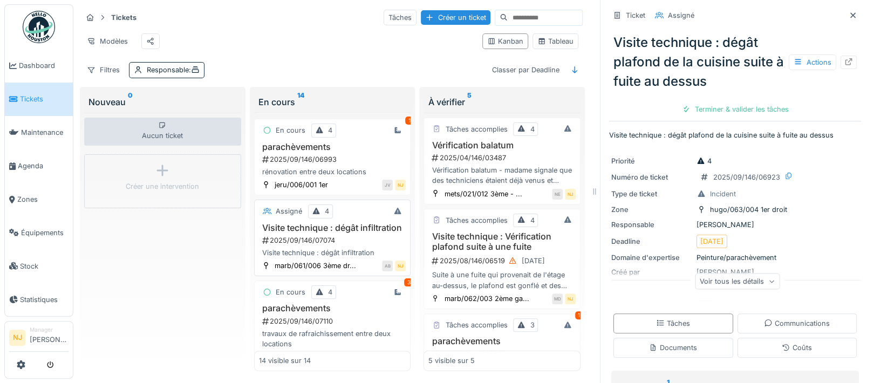
click at [310, 258] on div "Visite technique : dégât infiltration" at bounding box center [332, 253] width 147 height 10
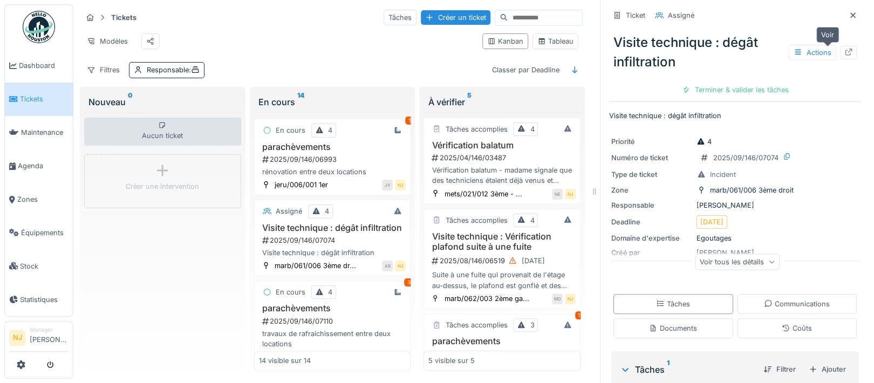
click at [844, 49] on icon at bounding box center [848, 52] width 9 height 7
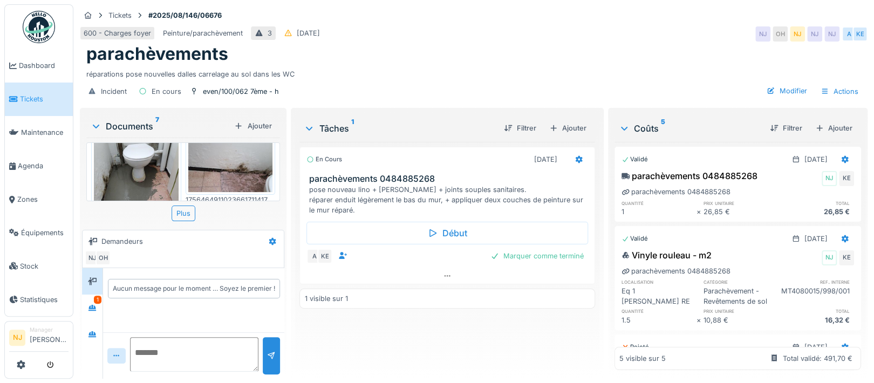
scroll to position [216, 0]
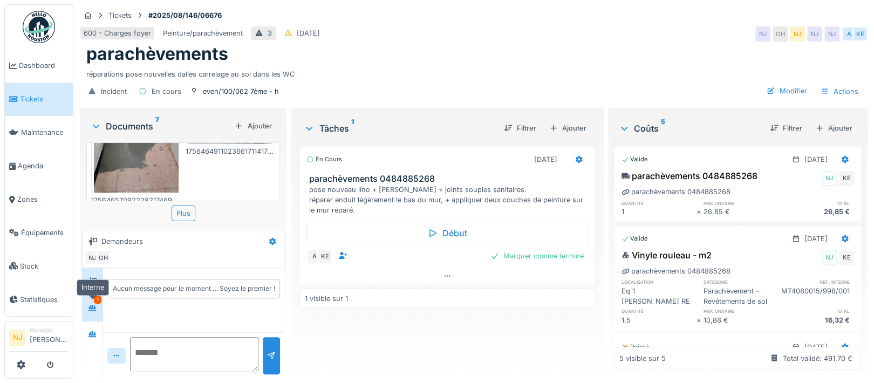
click at [93, 303] on div at bounding box center [92, 308] width 9 height 10
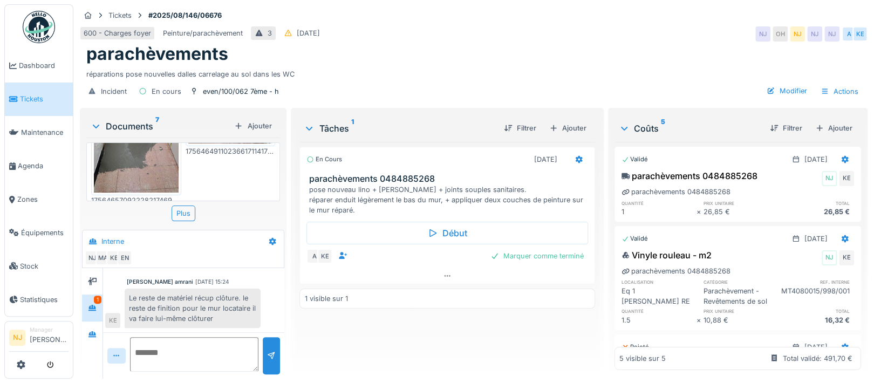
scroll to position [10, 0]
click at [515, 249] on div "Marquer comme terminé" at bounding box center [537, 256] width 102 height 15
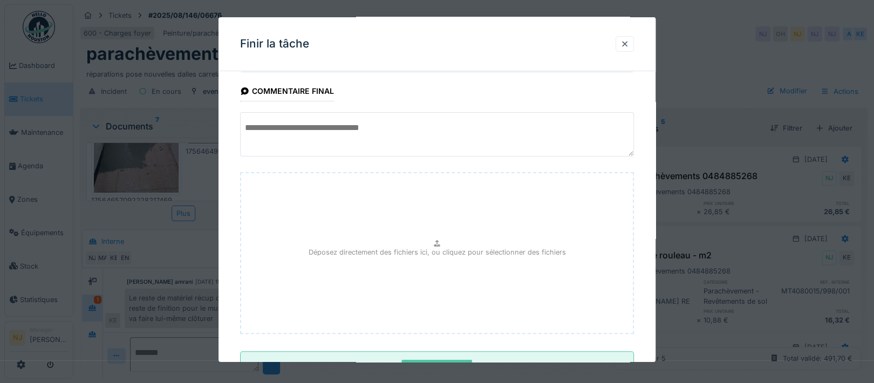
scroll to position [94, 0]
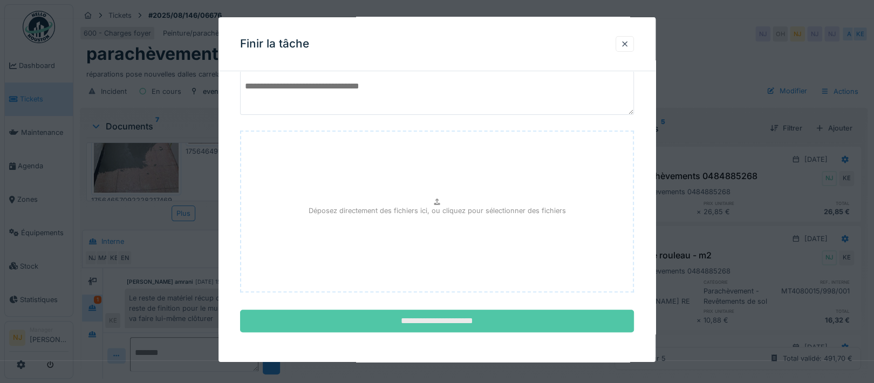
click at [451, 323] on input "**********" at bounding box center [437, 321] width 394 height 23
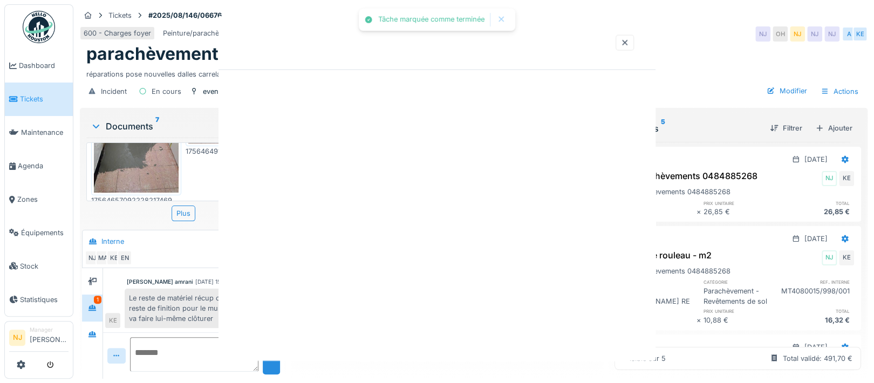
scroll to position [0, 0]
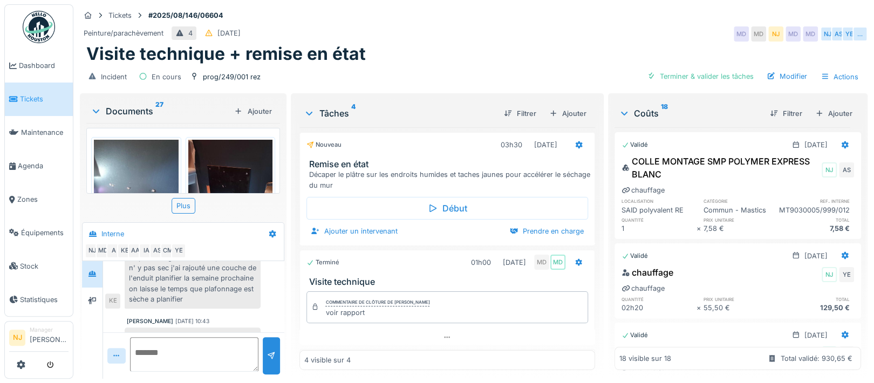
scroll to position [473, 0]
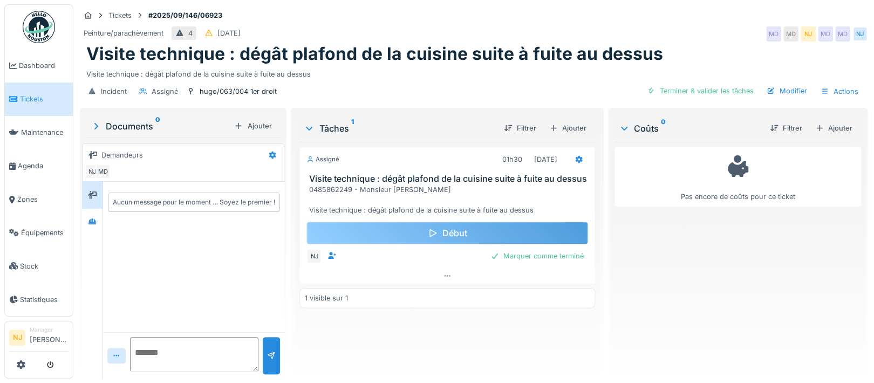
scroll to position [10, 0]
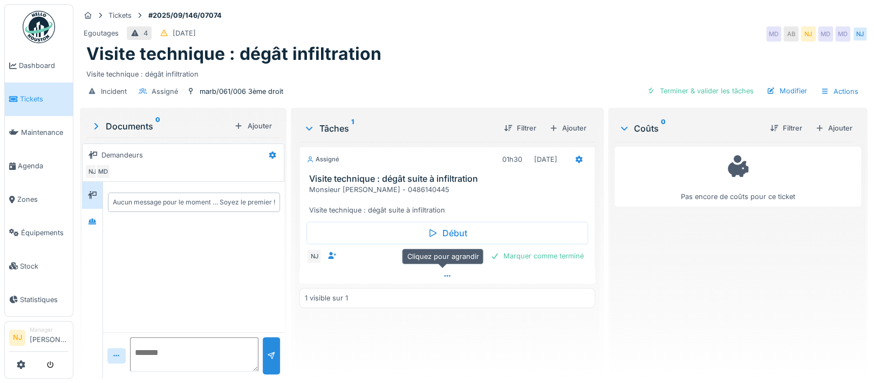
click at [443, 273] on icon at bounding box center [447, 275] width 9 height 7
